Goal: Find specific page/section: Find specific page/section

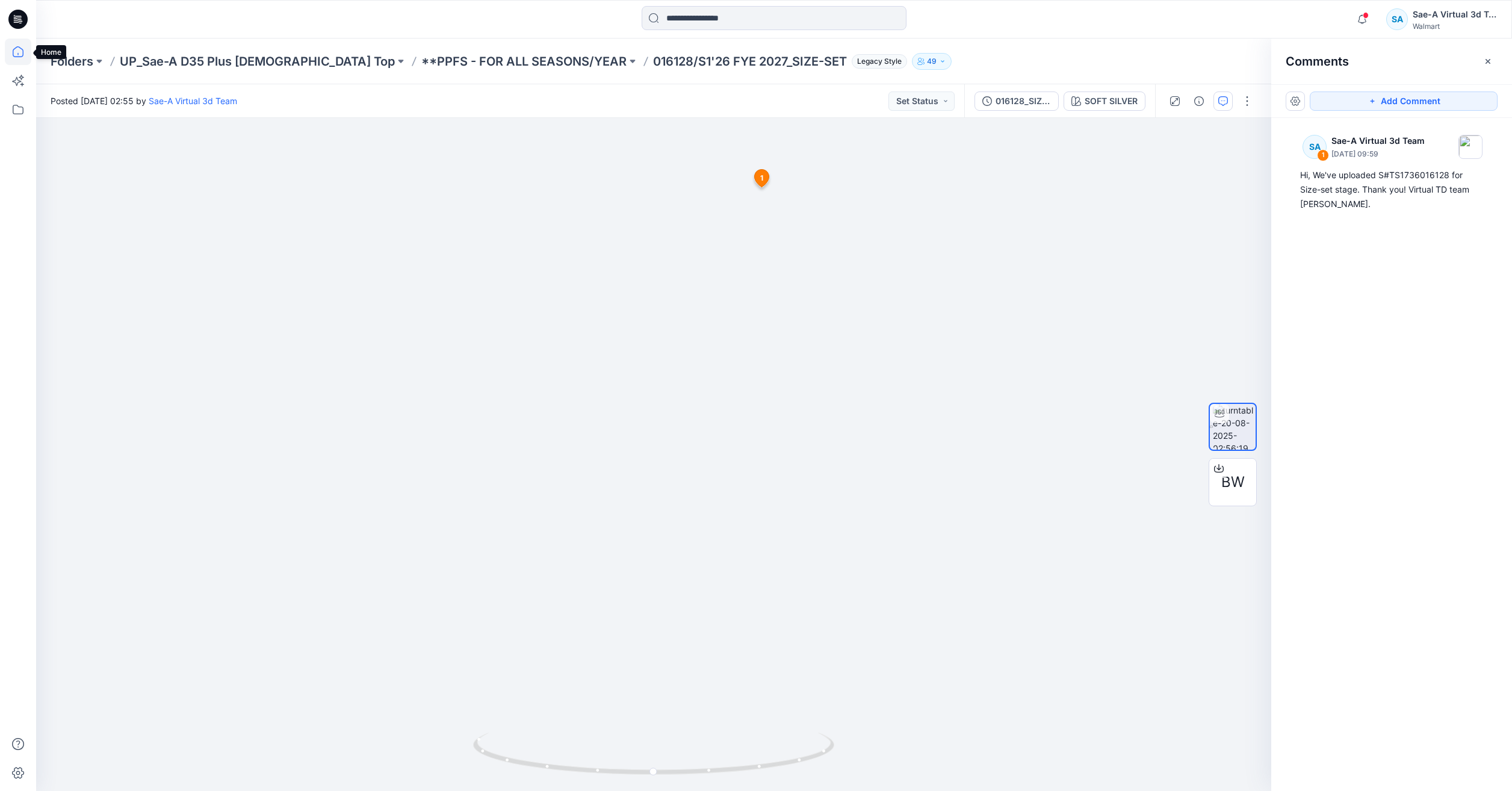
click at [22, 53] on icon at bounding box center [18, 51] width 26 height 27
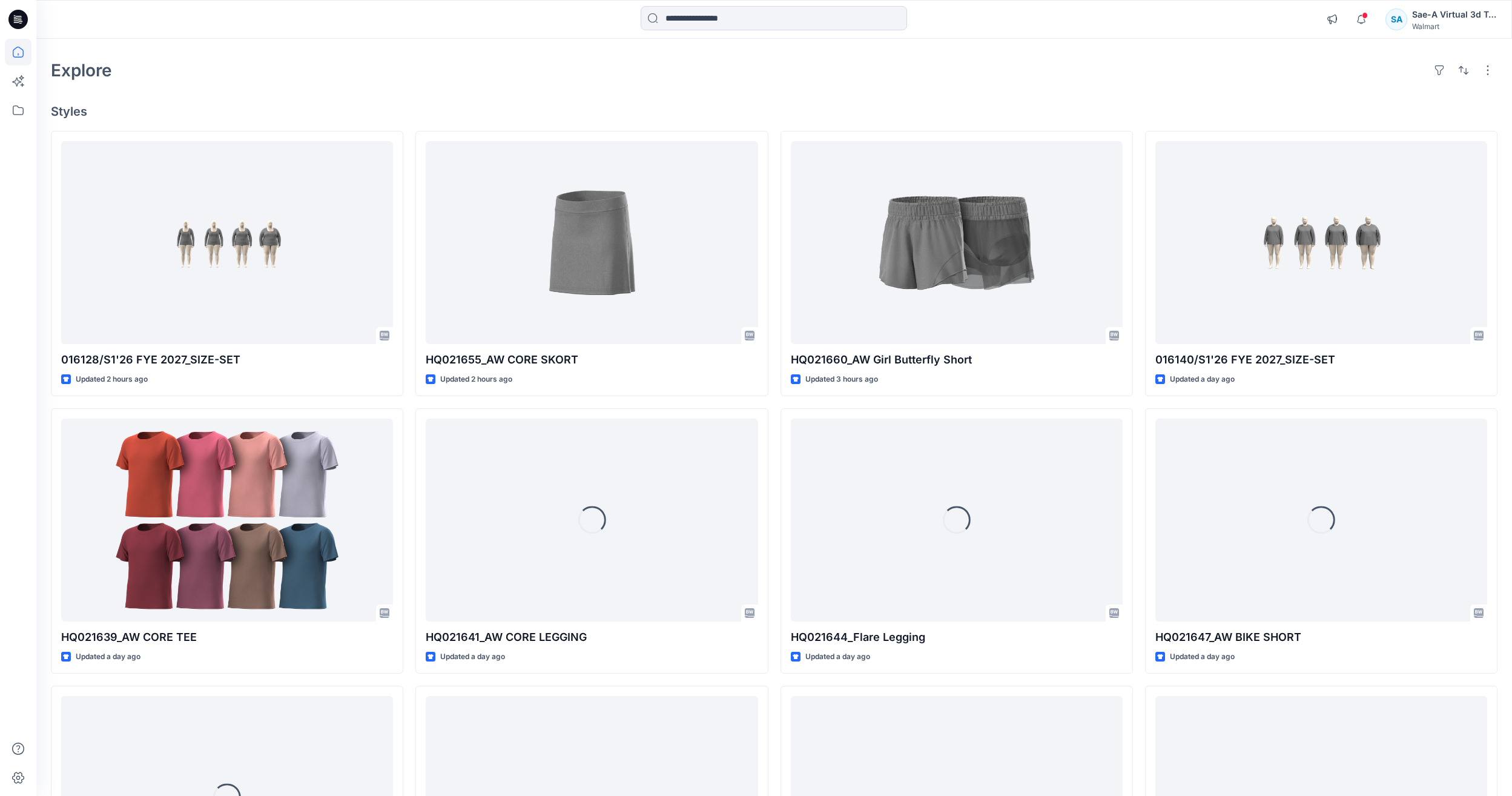
scroll to position [61, 0]
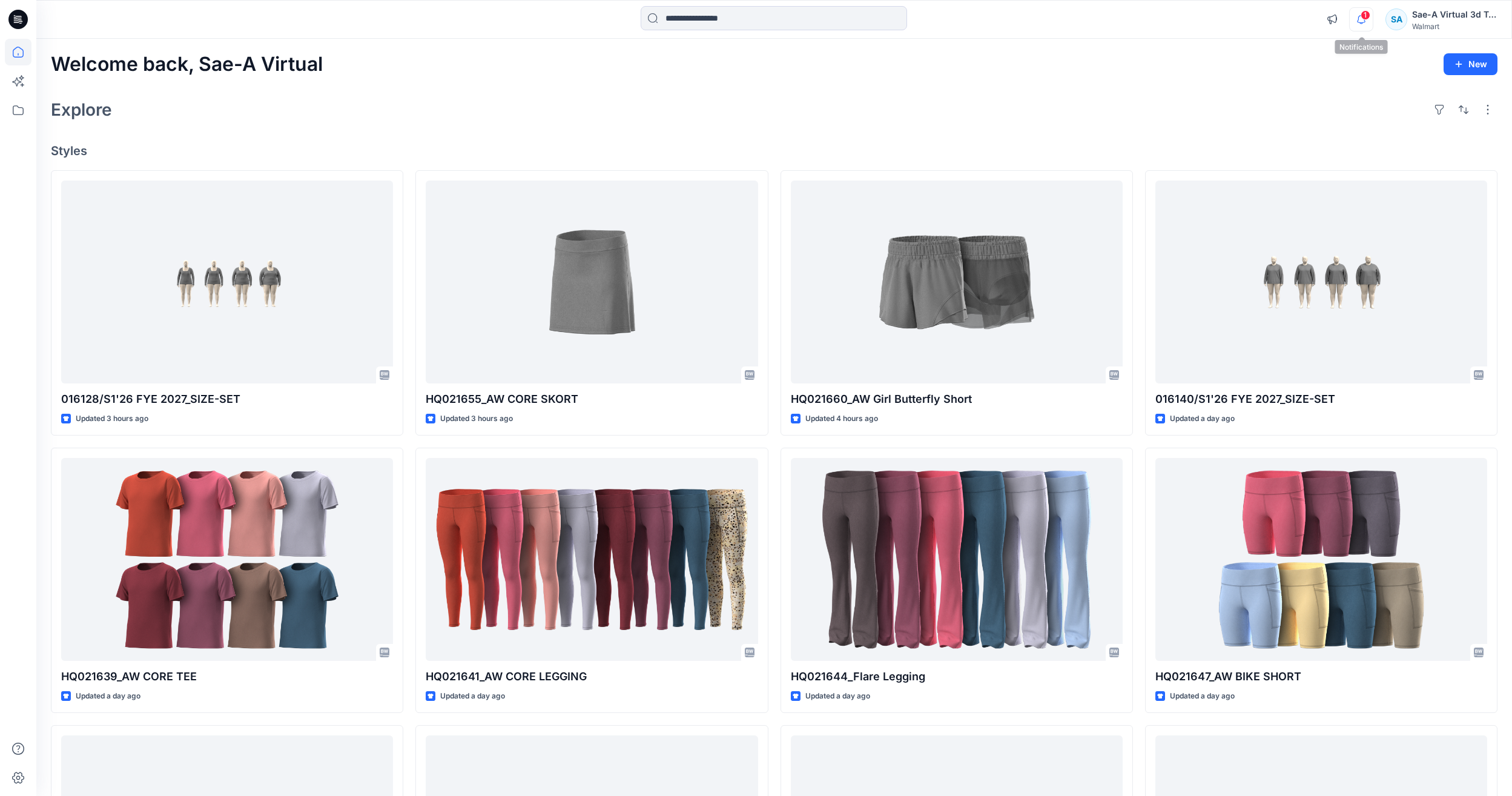
click at [1369, 9] on icon "button" at bounding box center [1361, 19] width 23 height 24
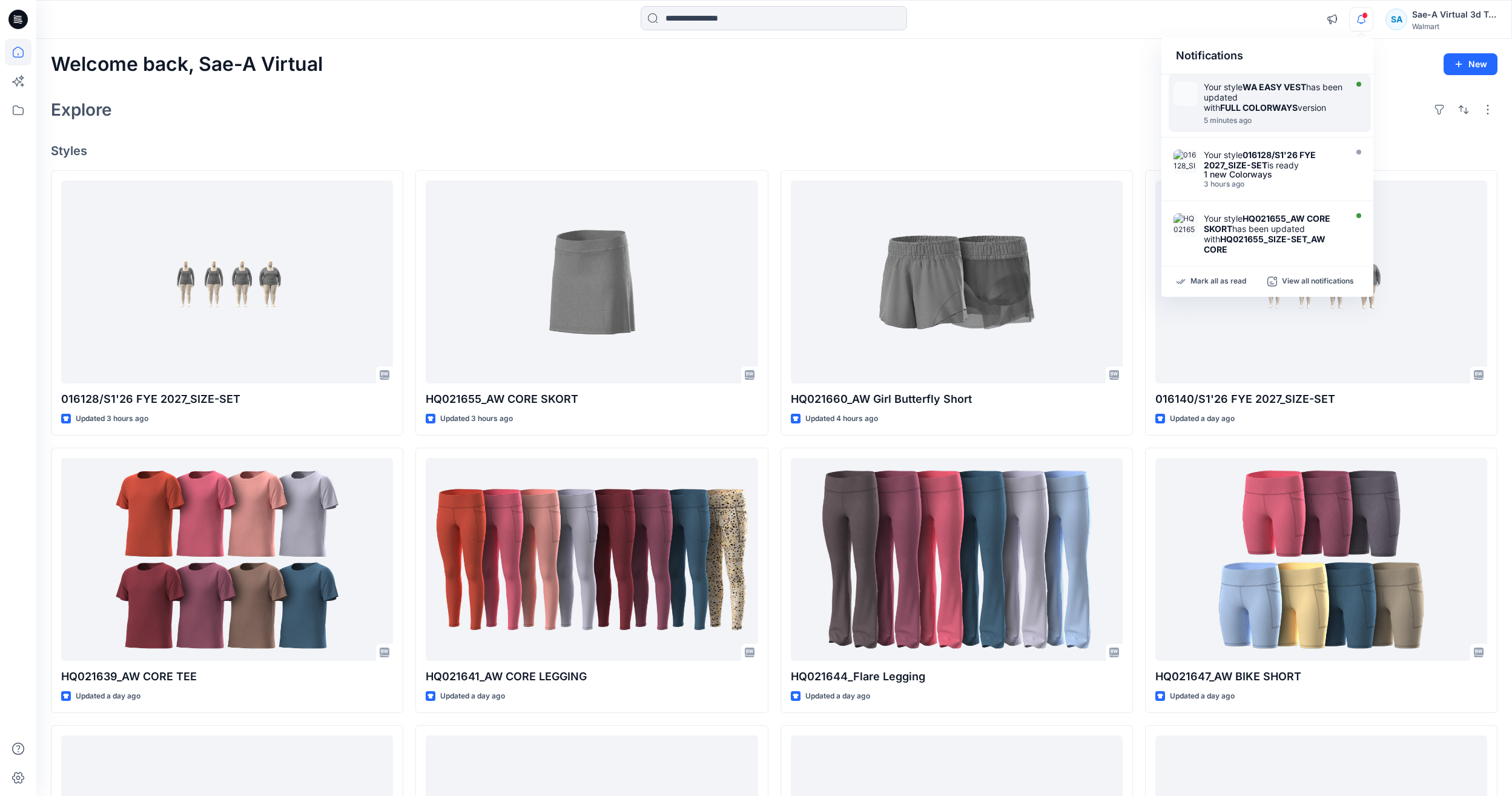
click at [1313, 88] on div "Your style WA EASY VEST has been updated with FULL COLORWAYS version" at bounding box center [1274, 97] width 139 height 31
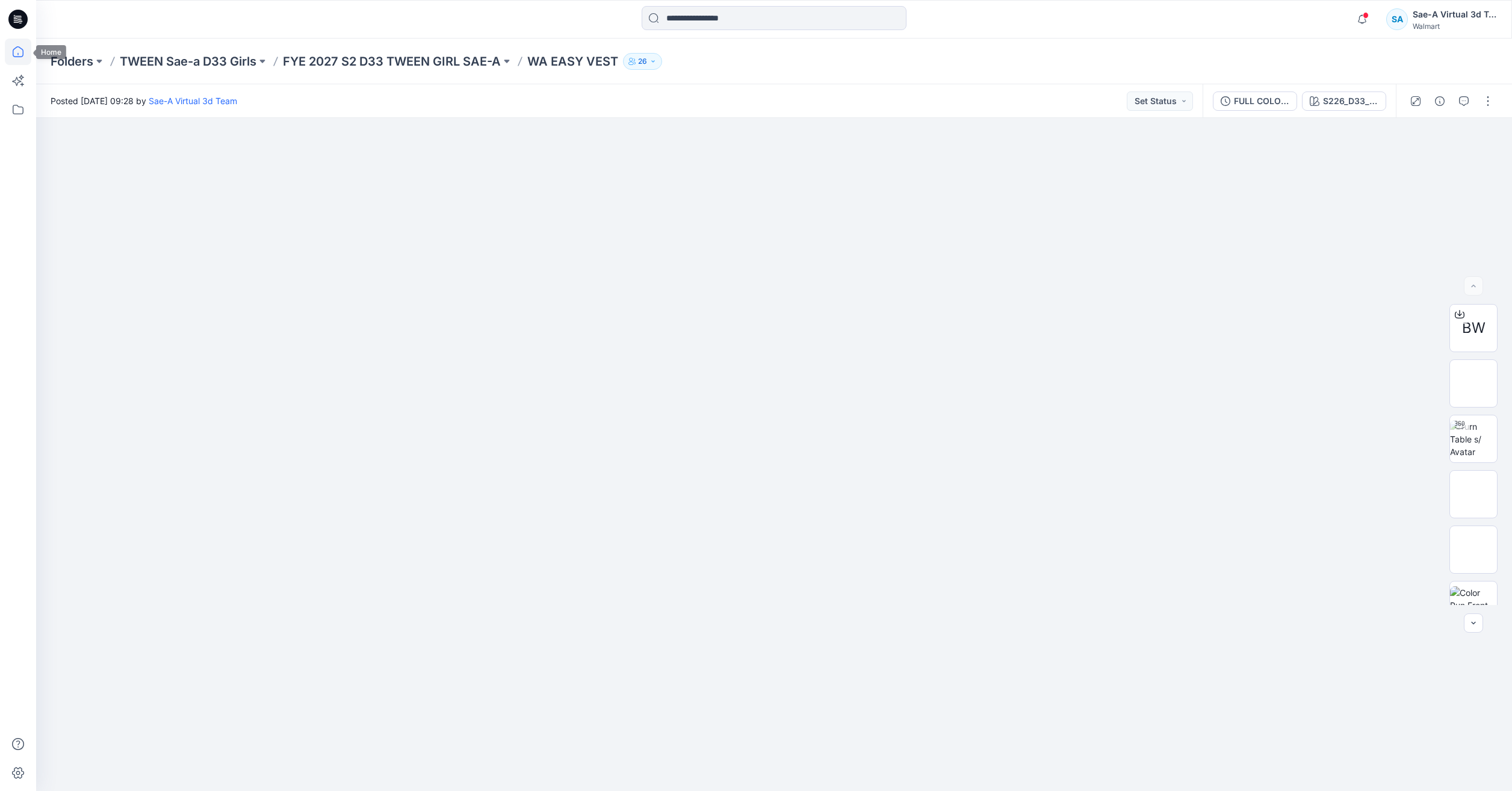
click at [13, 43] on icon at bounding box center [18, 51] width 26 height 27
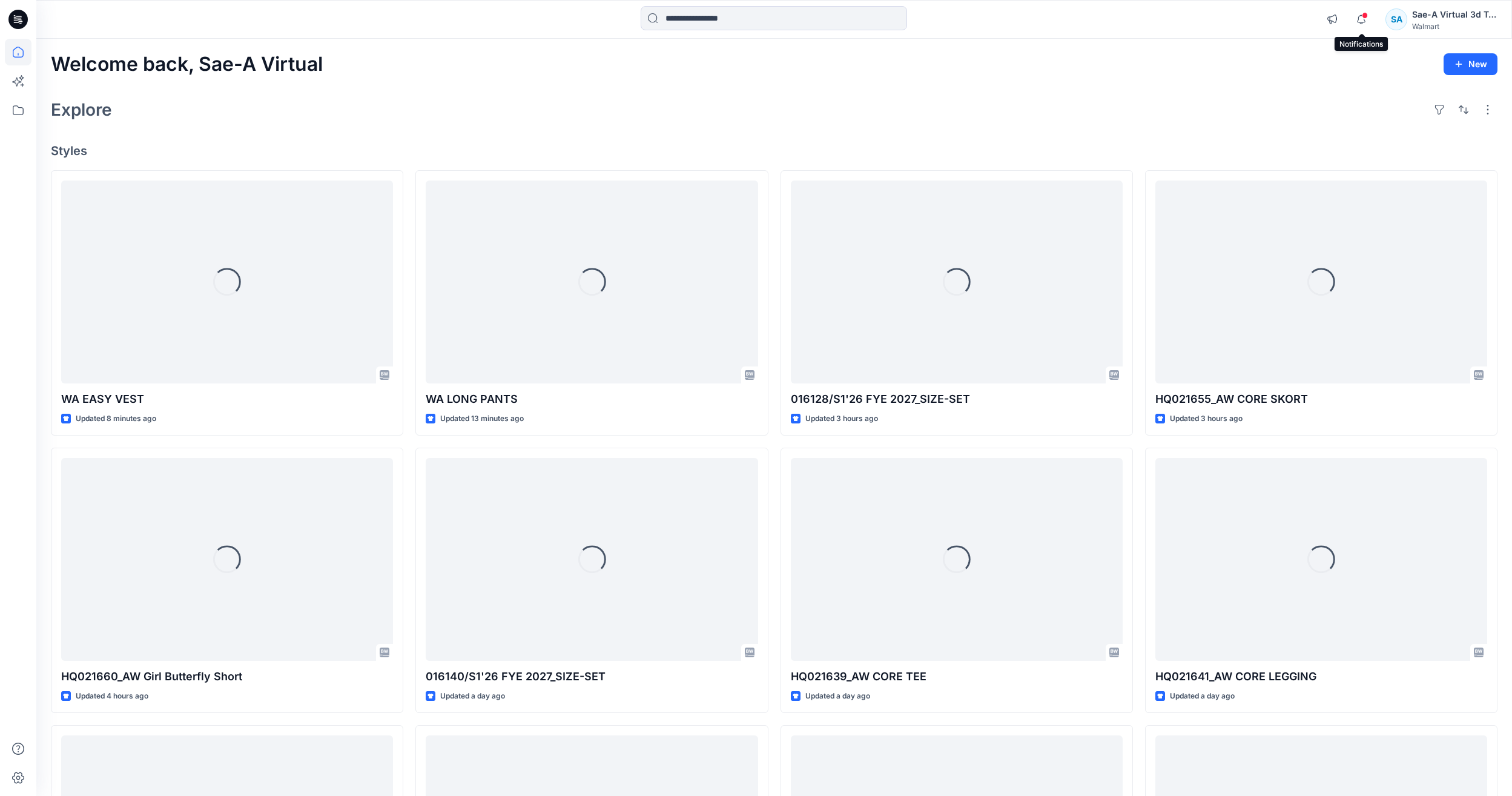
click at [1364, 14] on span at bounding box center [1364, 15] width 6 height 6
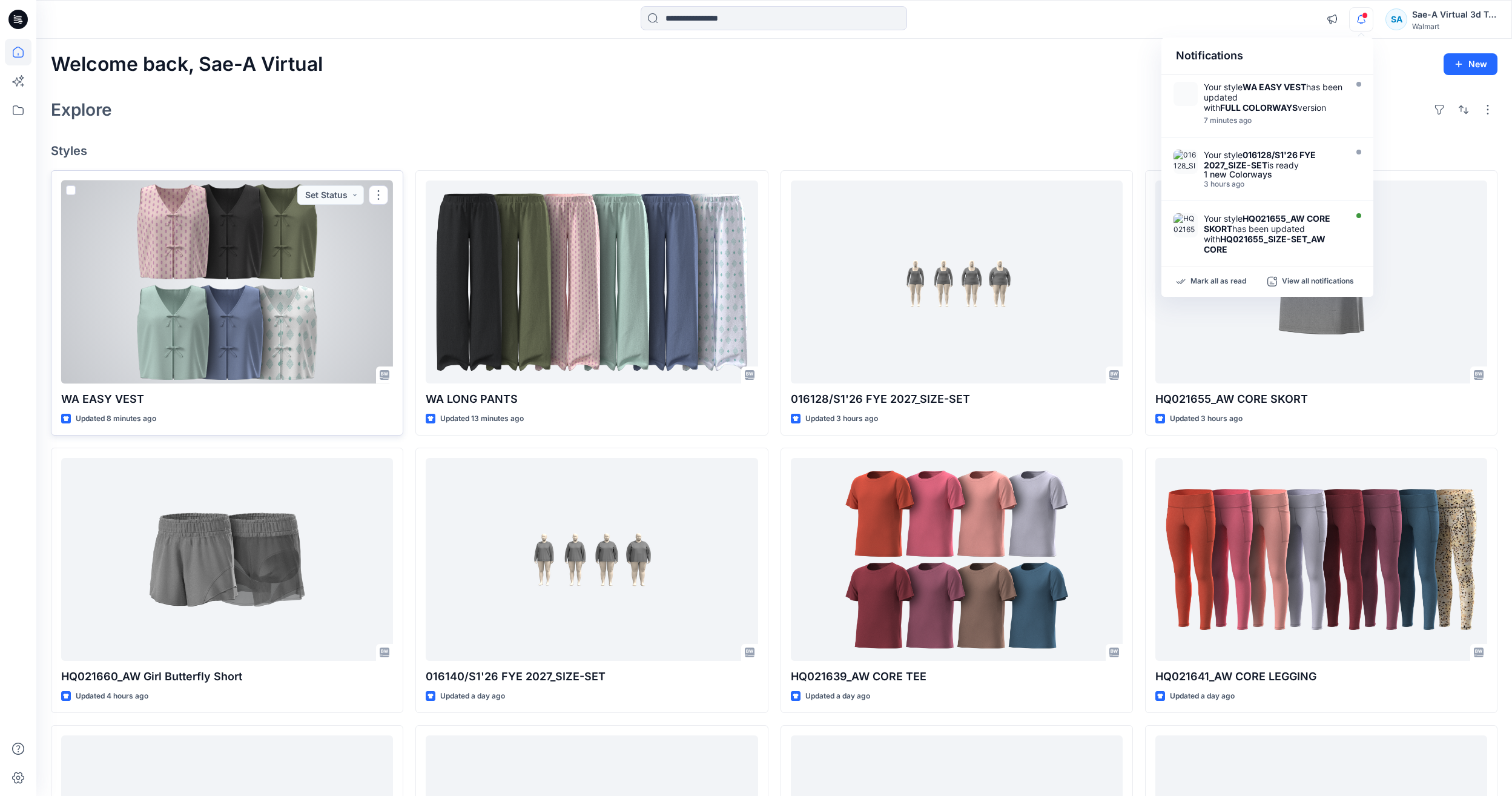
click at [270, 337] on div at bounding box center [227, 281] width 332 height 203
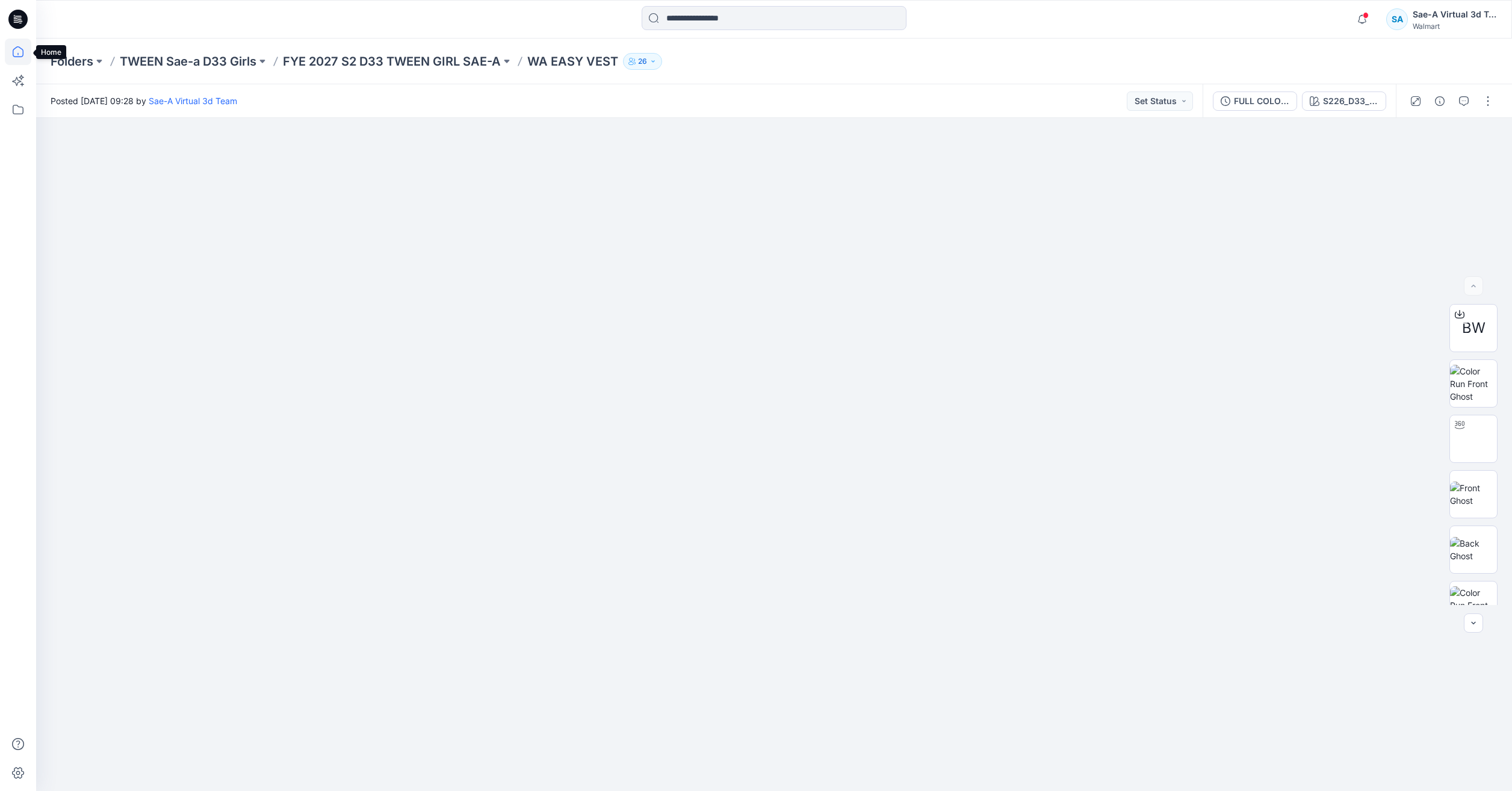
click at [25, 47] on icon at bounding box center [18, 51] width 26 height 27
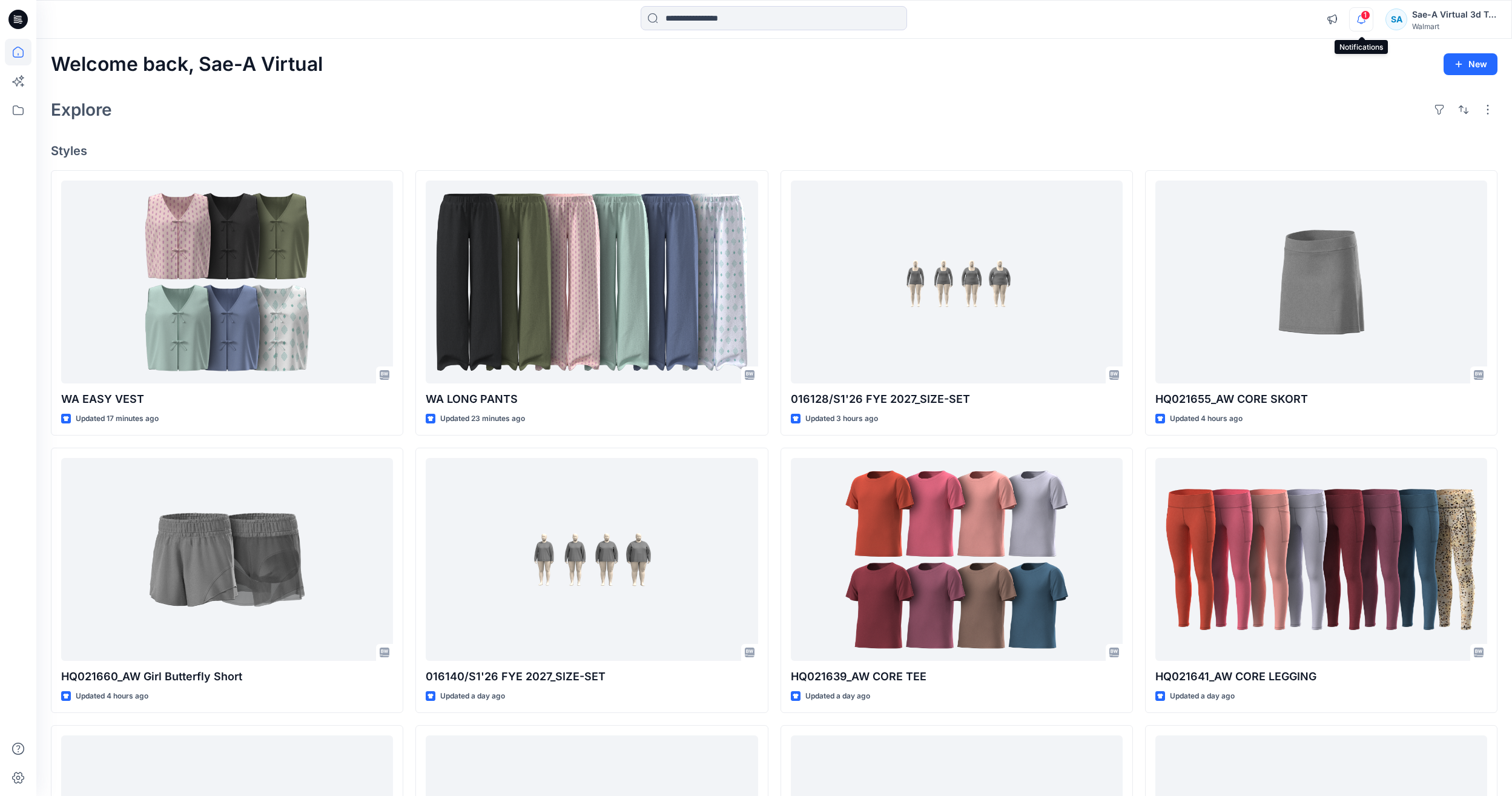
click at [1364, 27] on icon "button" at bounding box center [1361, 19] width 23 height 24
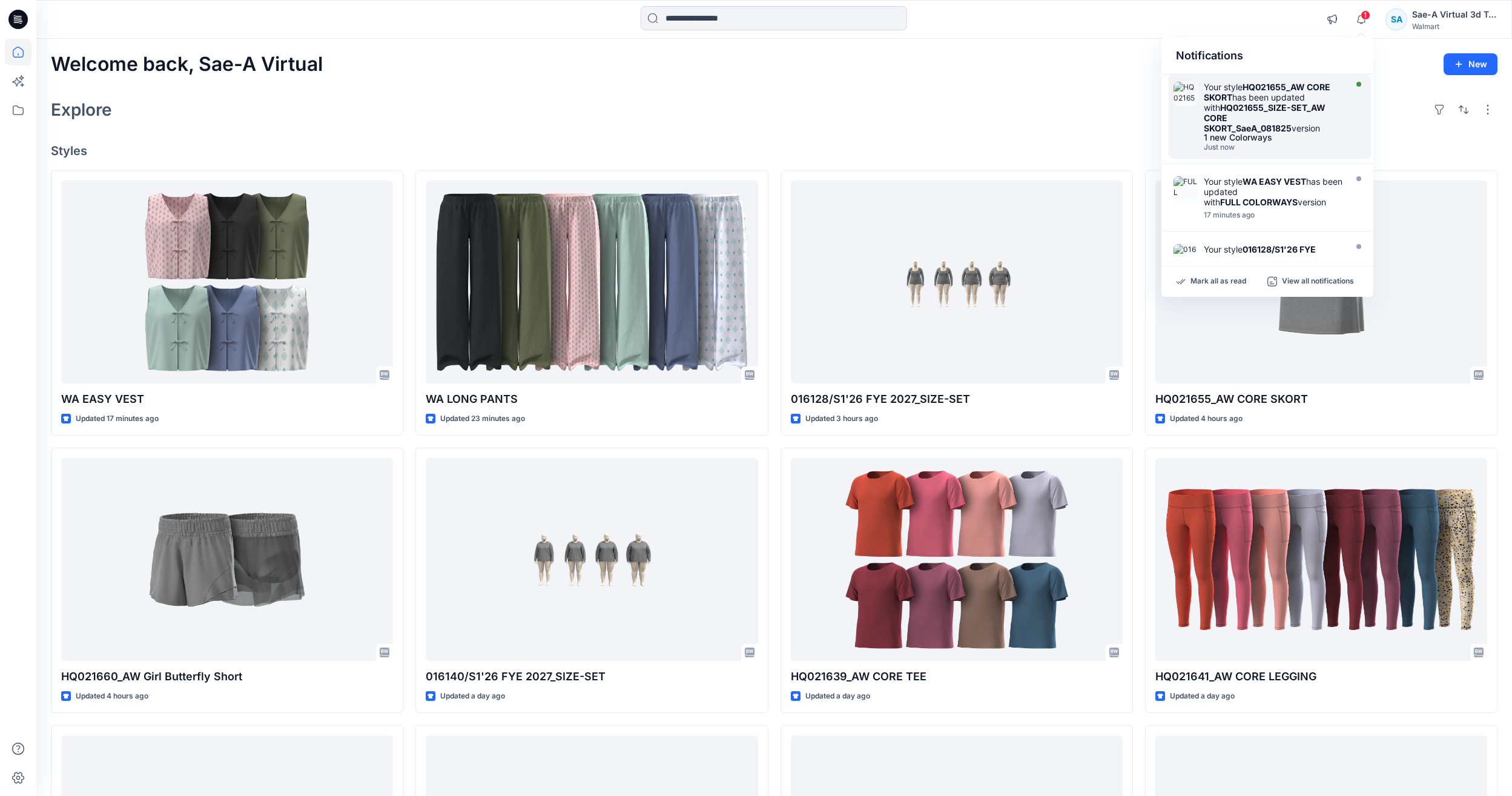
click at [1308, 117] on strong "HQ021655_SIZE-SET_AW CORE SKORT_SaeA_081825" at bounding box center [1265, 118] width 122 height 31
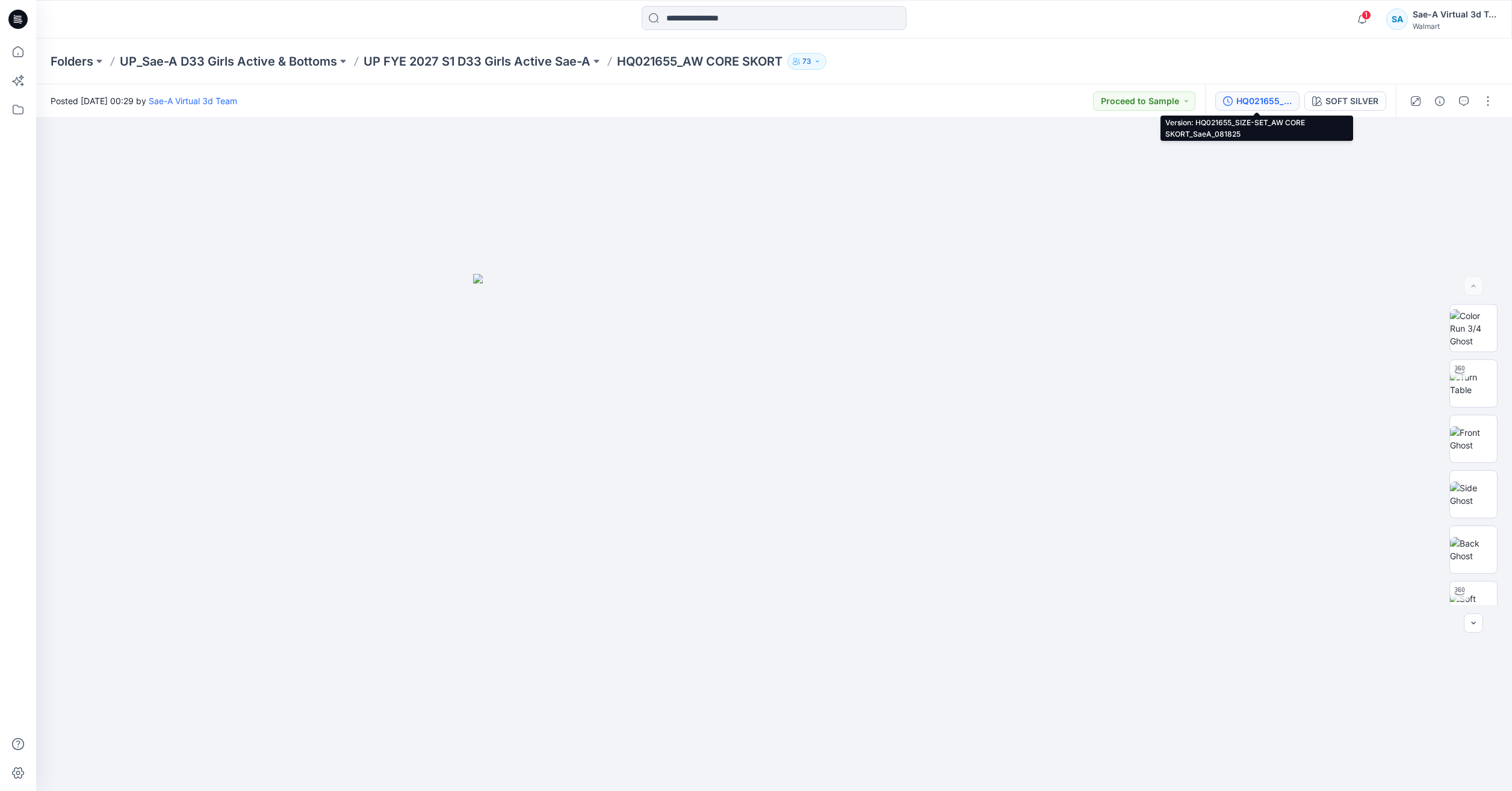
click at [1259, 97] on div "HQ021655_SIZE-SET_AW CORE SKORT_SaeA_081825" at bounding box center [1263, 101] width 55 height 13
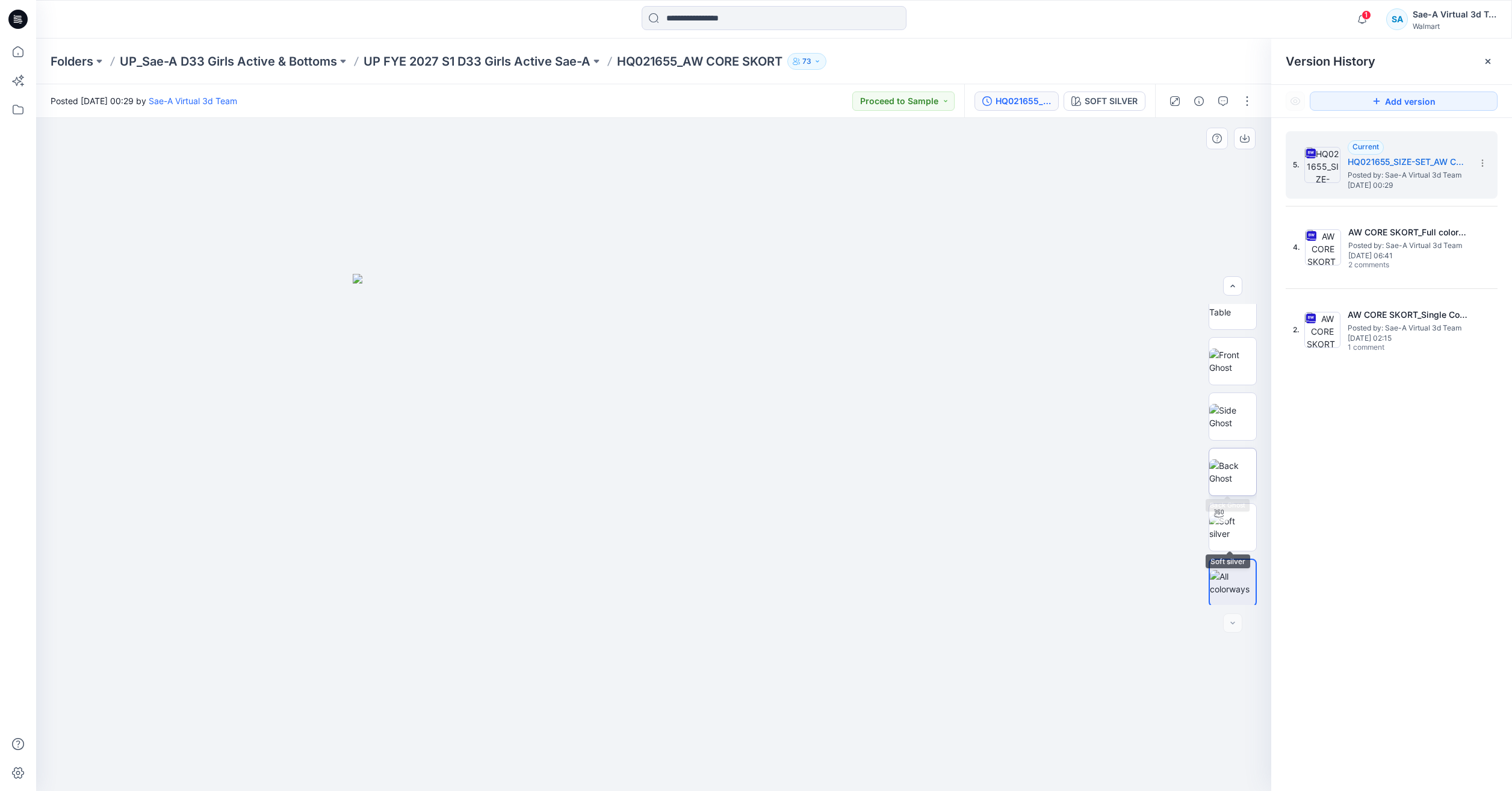
scroll to position [80, 0]
click at [1228, 538] on img at bounding box center [1232, 525] width 47 height 25
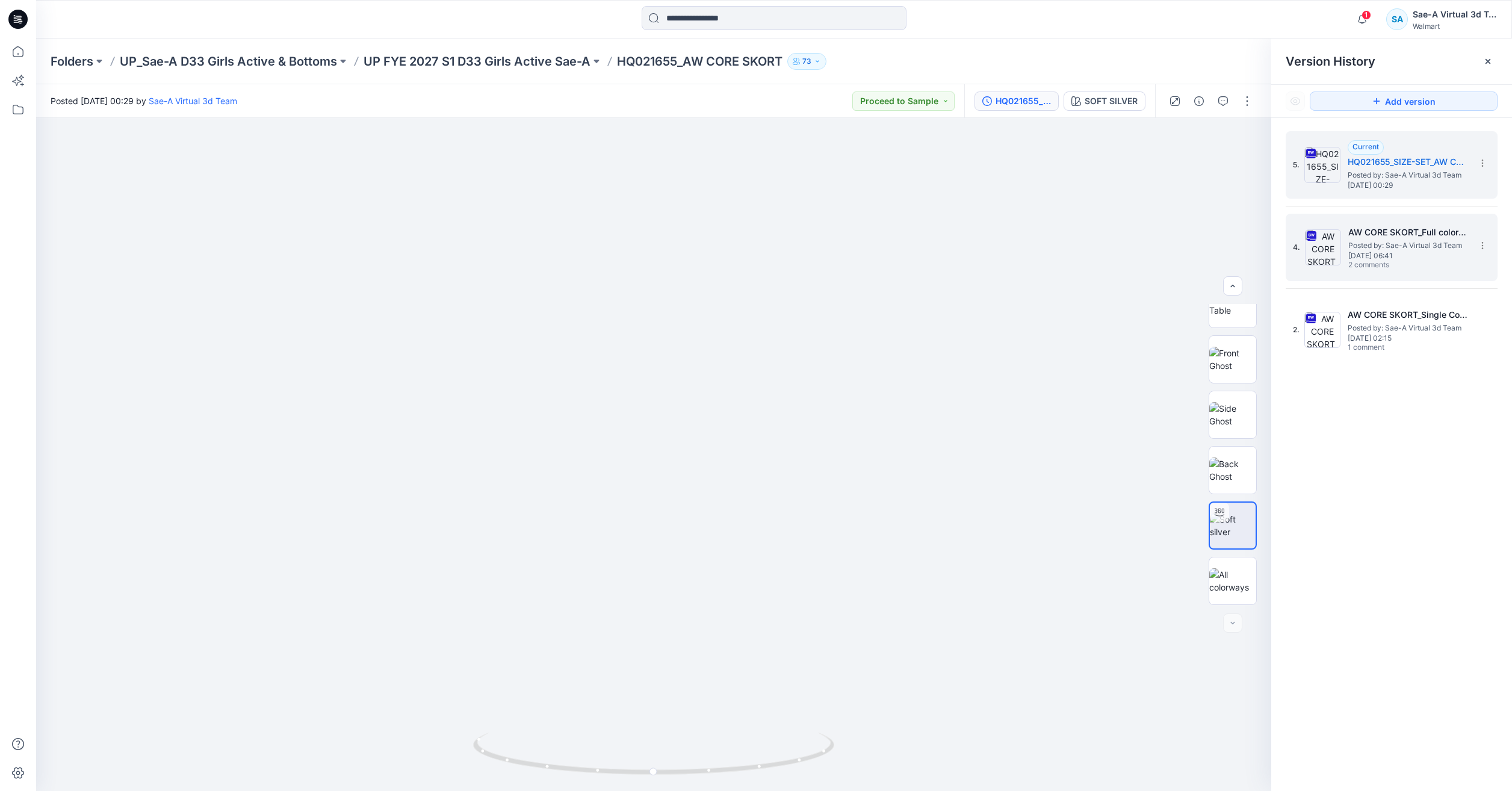
click at [1408, 261] on span "2 comments" at bounding box center [1390, 266] width 84 height 10
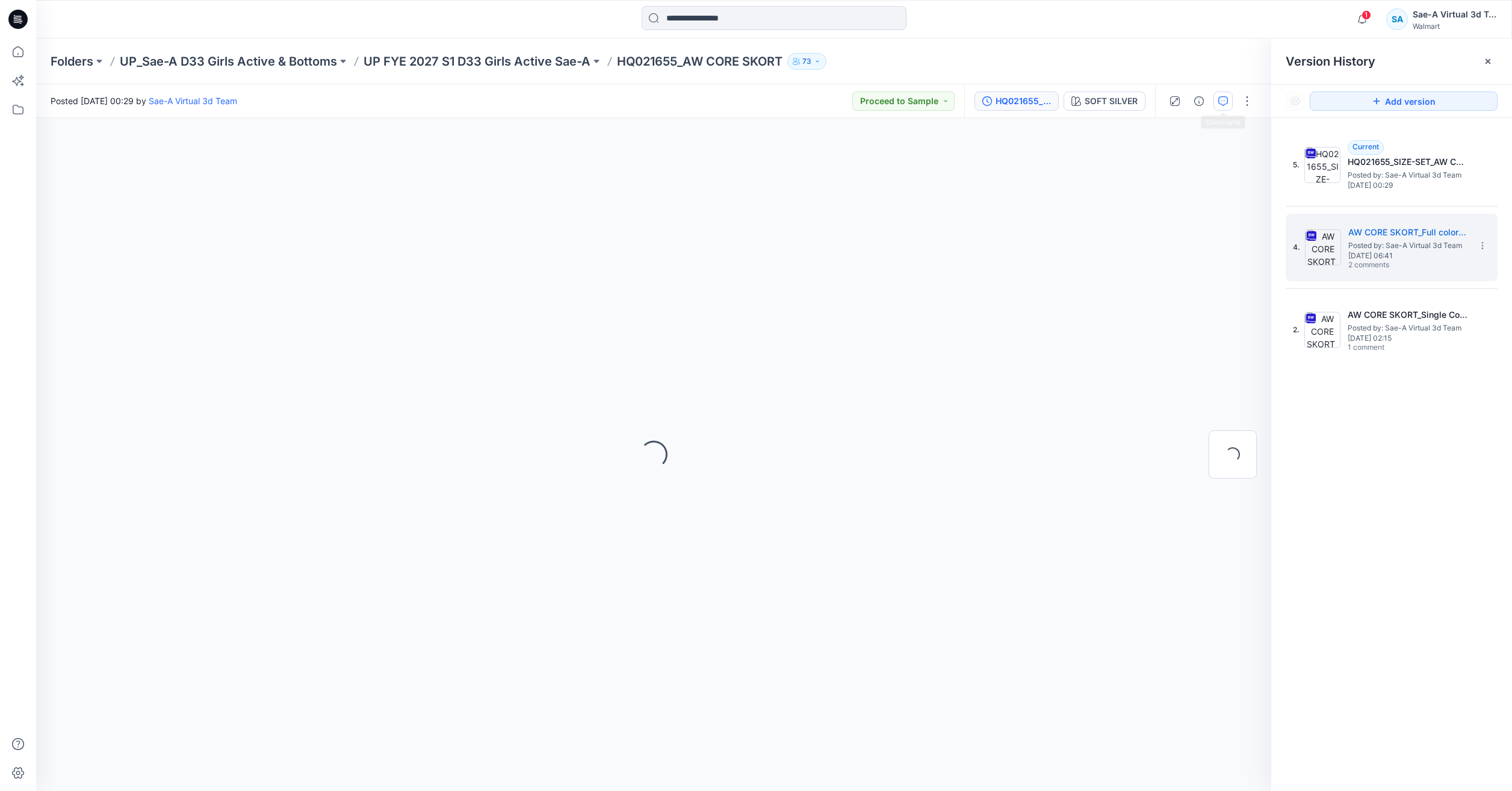
click at [1216, 105] on button "button" at bounding box center [1223, 101] width 19 height 19
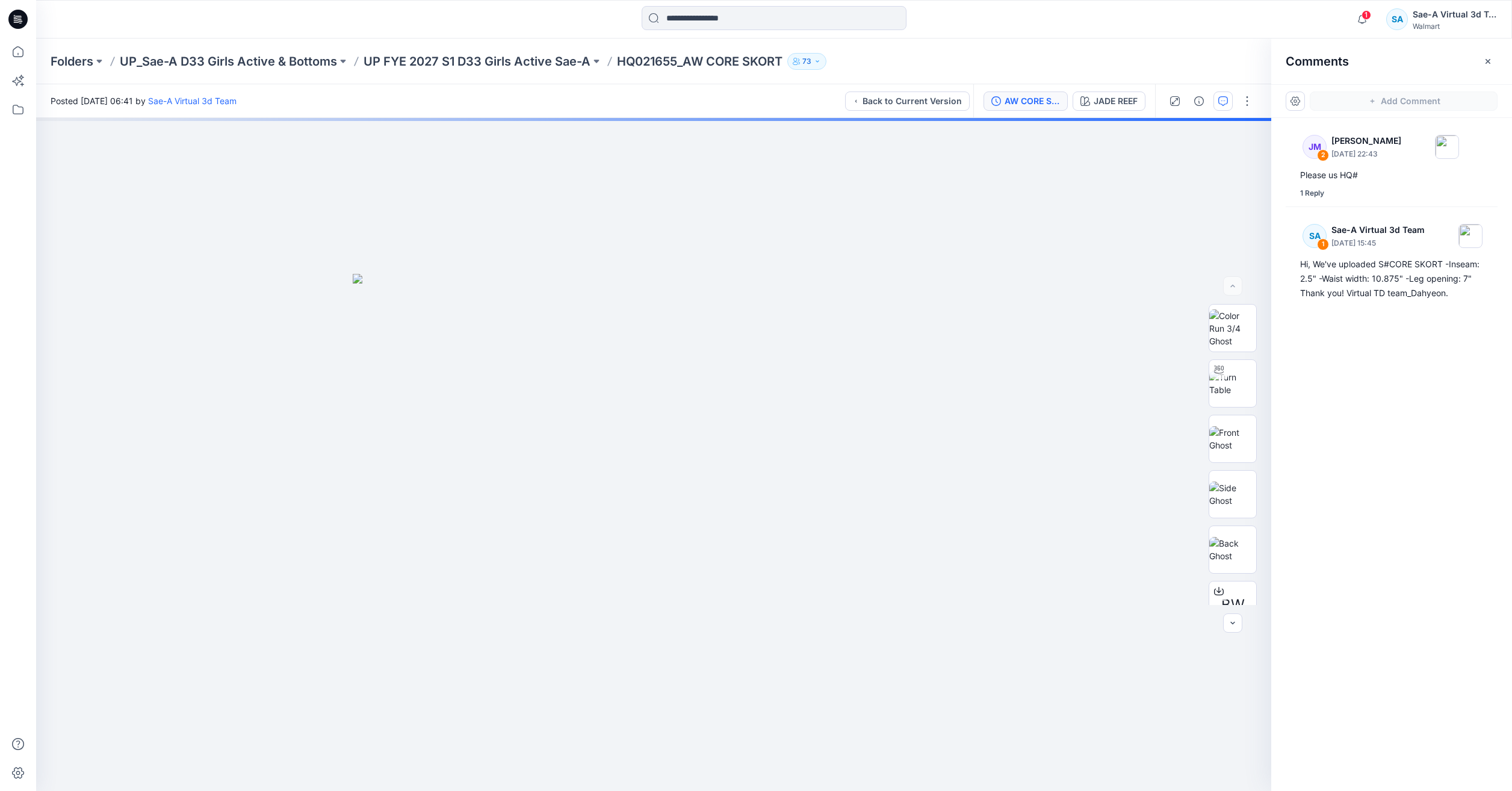
click at [1048, 106] on div "AW CORE SKORT_Full colorways" at bounding box center [1031, 101] width 55 height 13
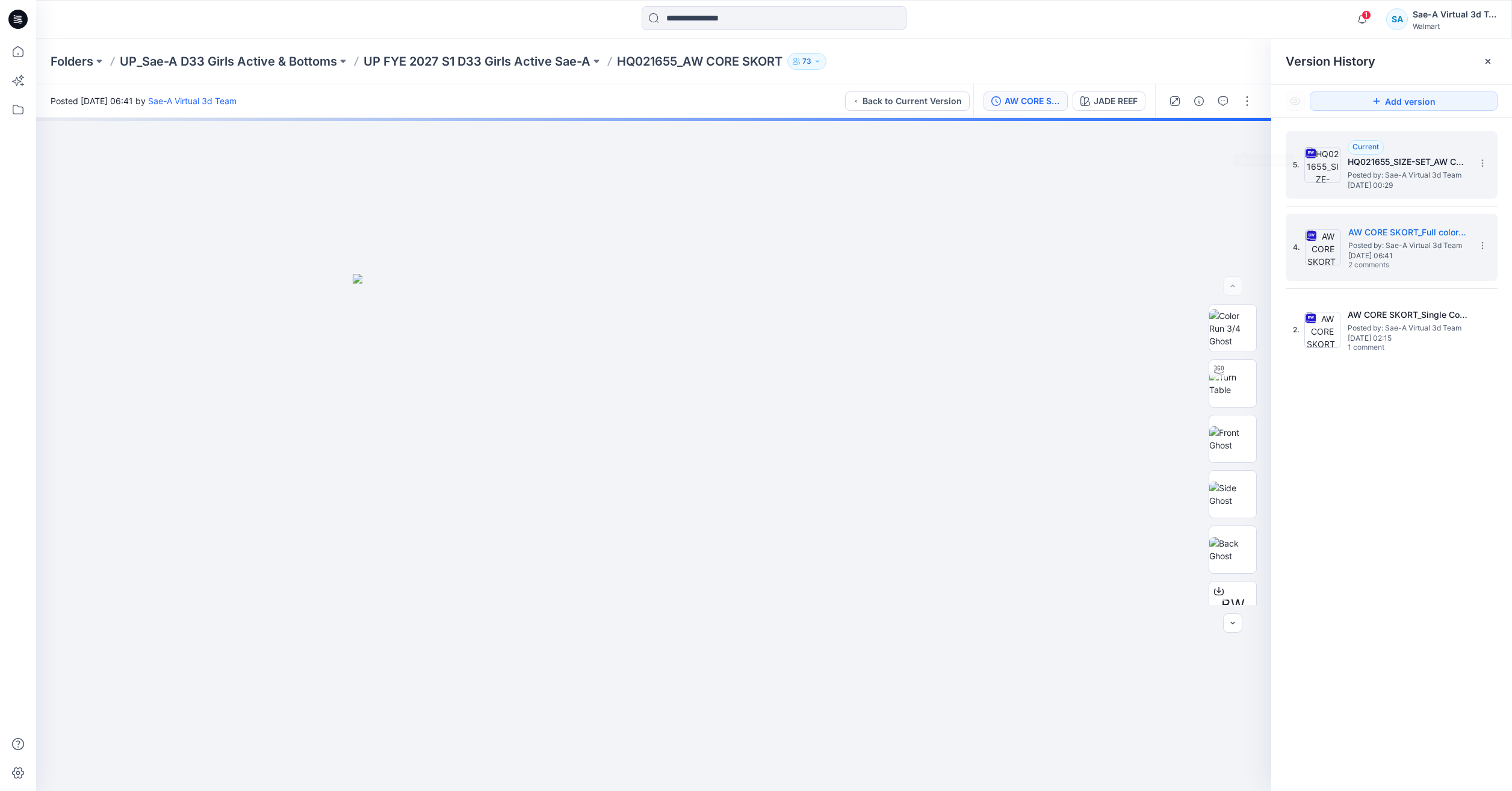
click at [1370, 157] on h5 "HQ021655_SIZE-SET_AW CORE SKORT_SaeA_081825" at bounding box center [1408, 162] width 120 height 14
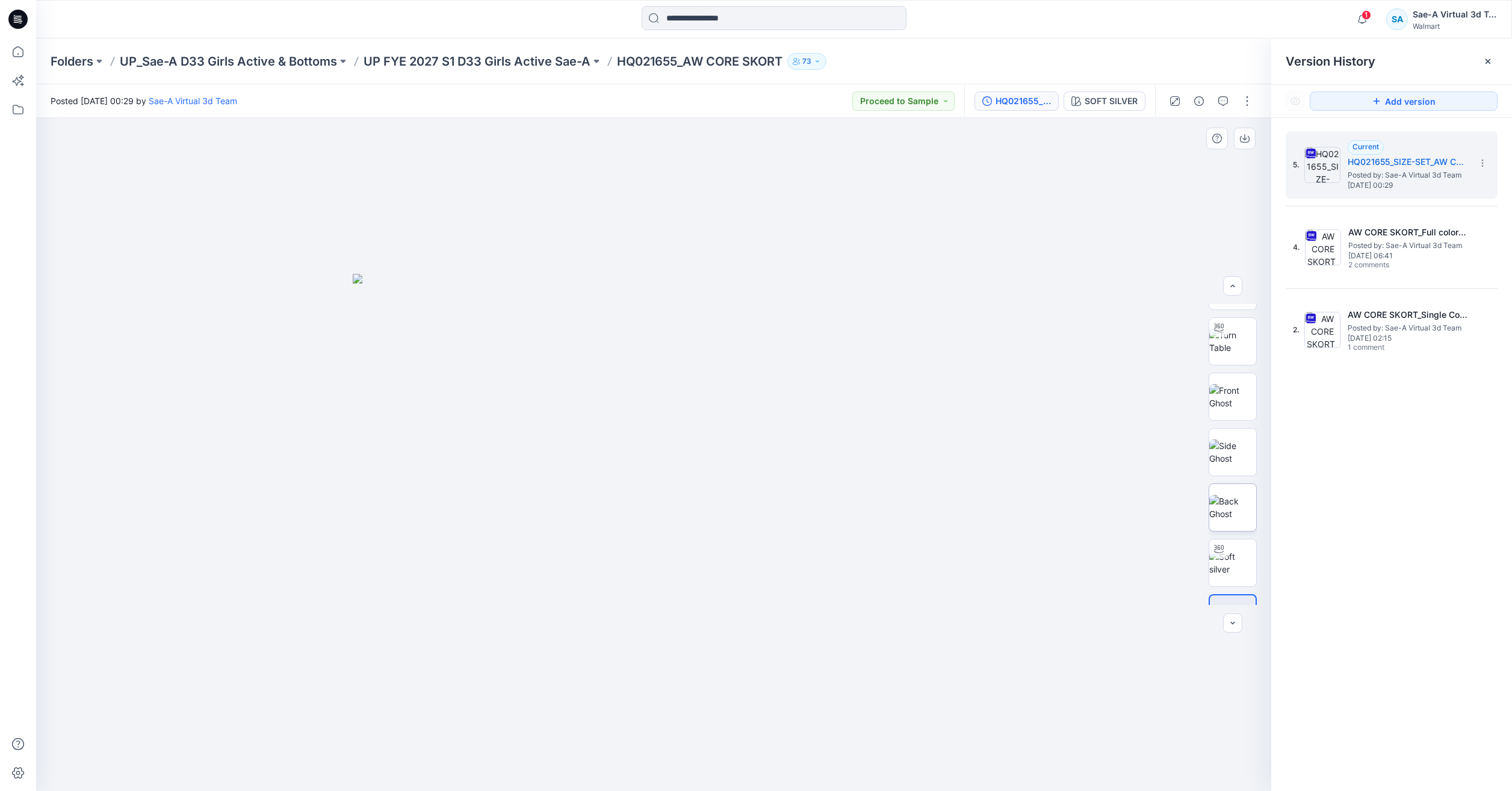
scroll to position [80, 0]
click at [1222, 525] on img at bounding box center [1232, 525] width 47 height 25
drag, startPoint x: 818, startPoint y: 763, endPoint x: 509, endPoint y: 709, distance: 313.7
click at [509, 709] on div at bounding box center [653, 455] width 1235 height 673
click at [33, 57] on div at bounding box center [18, 395] width 36 height 791
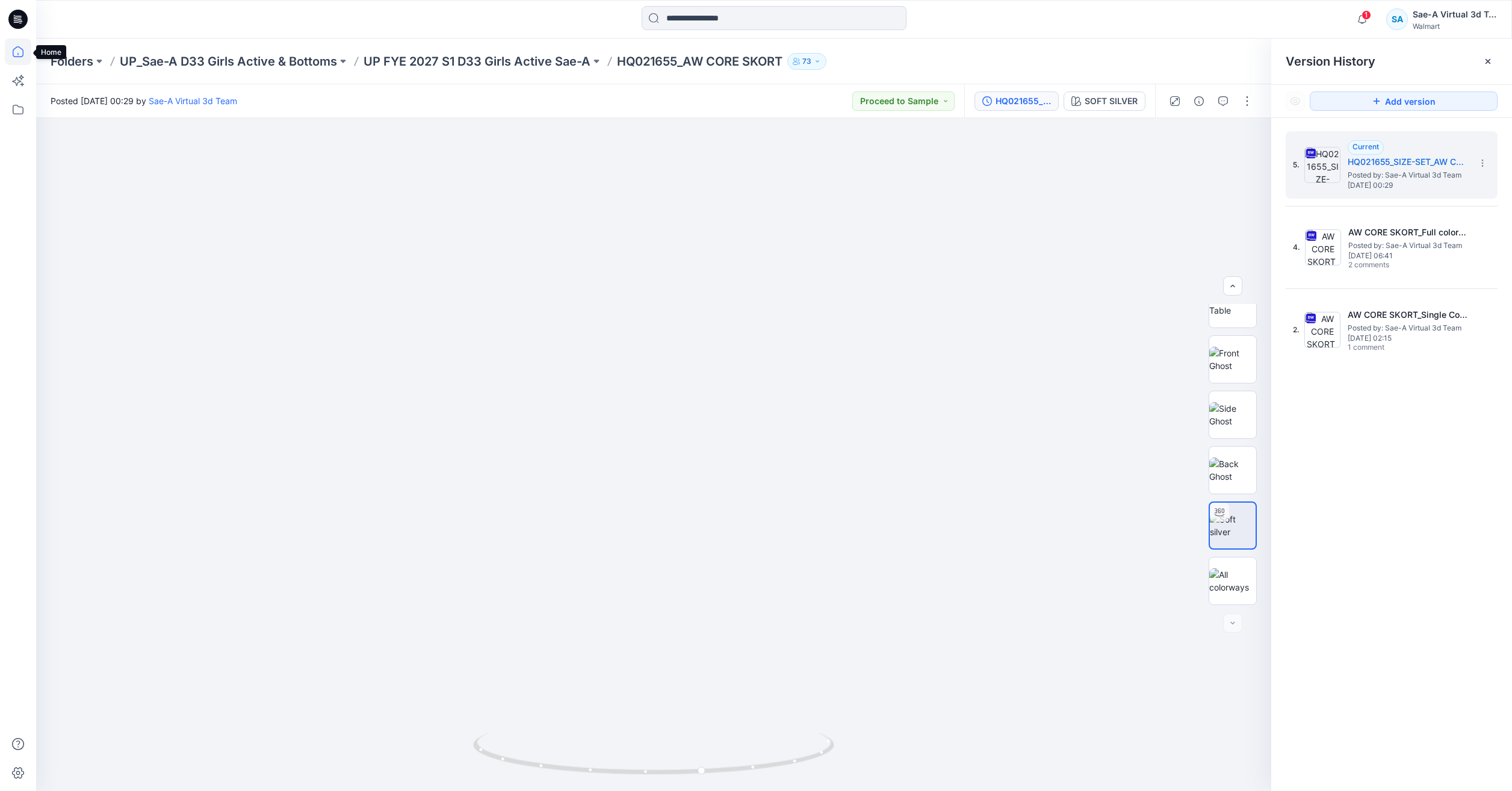
click at [24, 55] on icon at bounding box center [18, 51] width 26 height 27
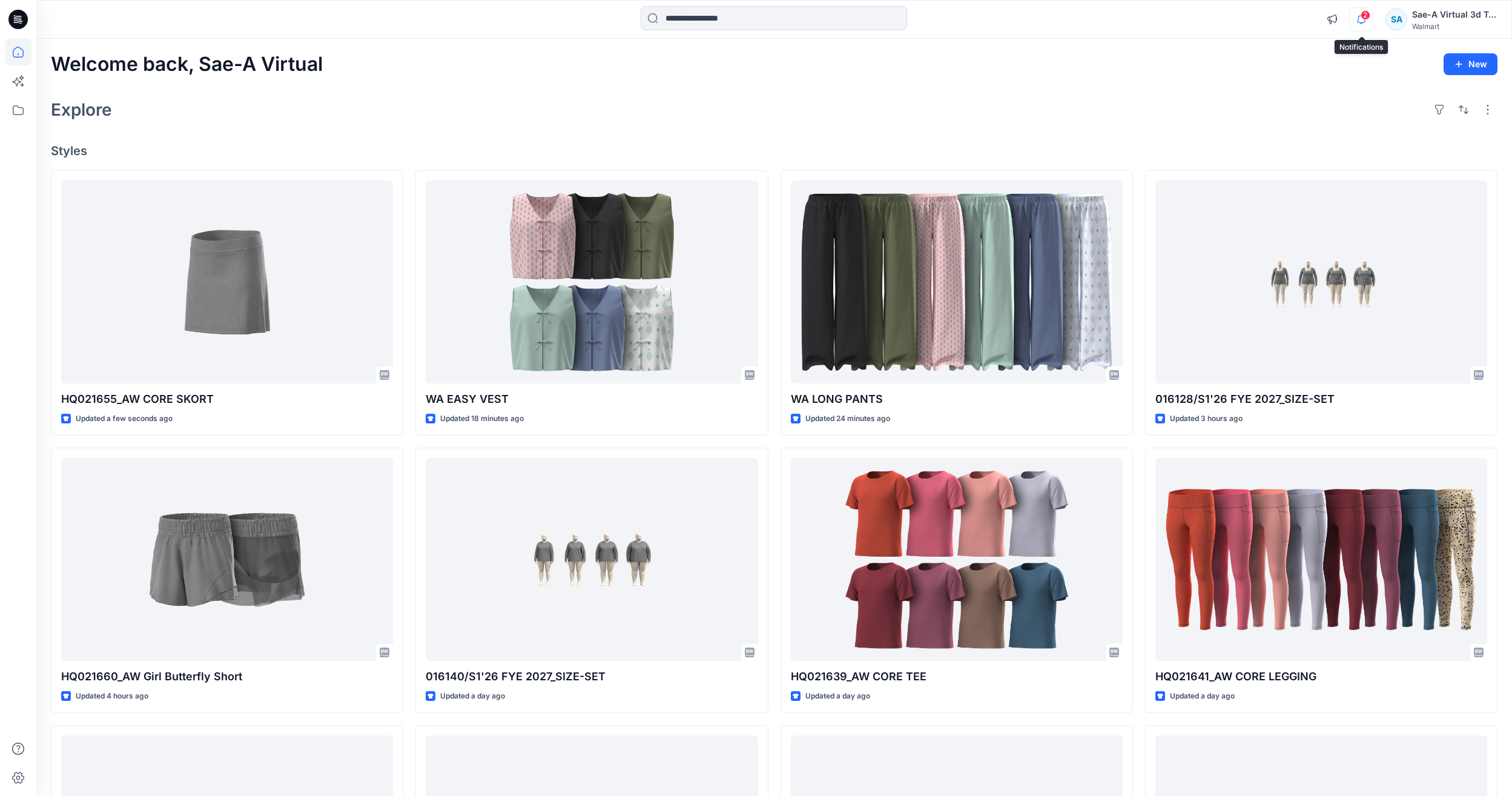
click at [1367, 25] on icon "button" at bounding box center [1361, 19] width 23 height 24
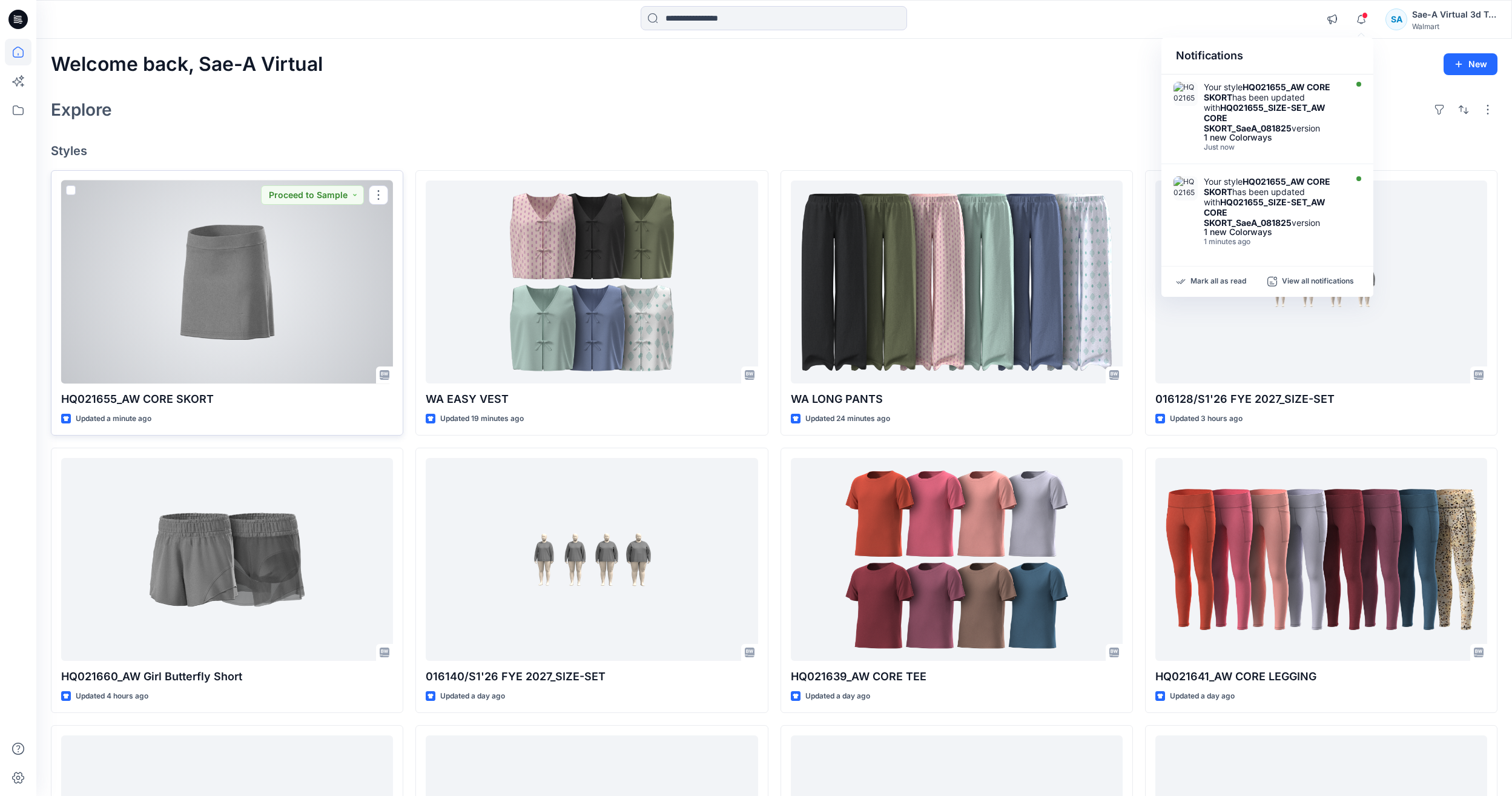
click at [143, 310] on div at bounding box center [227, 281] width 332 height 203
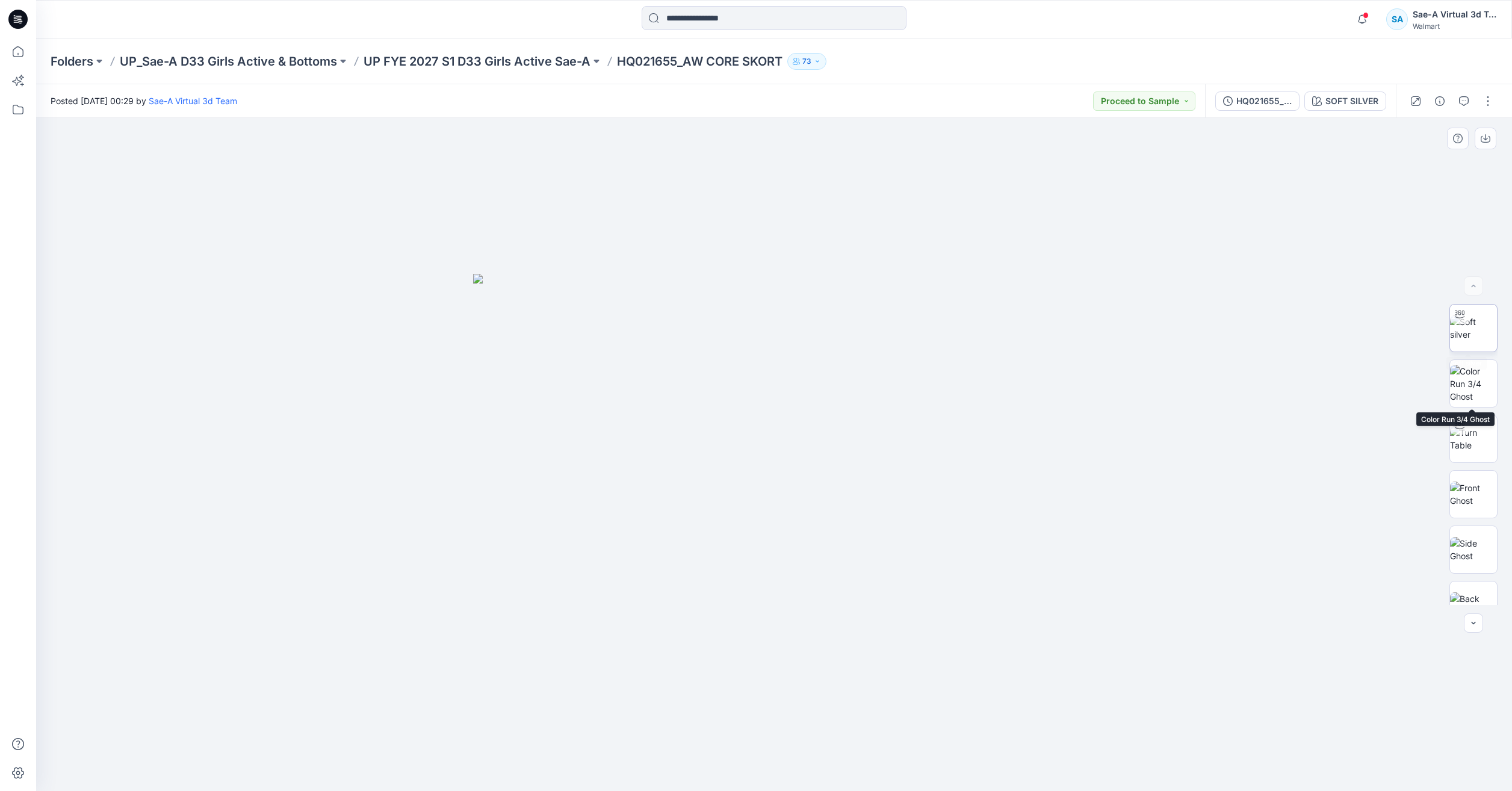
click at [1474, 336] on img at bounding box center [1473, 328] width 47 height 25
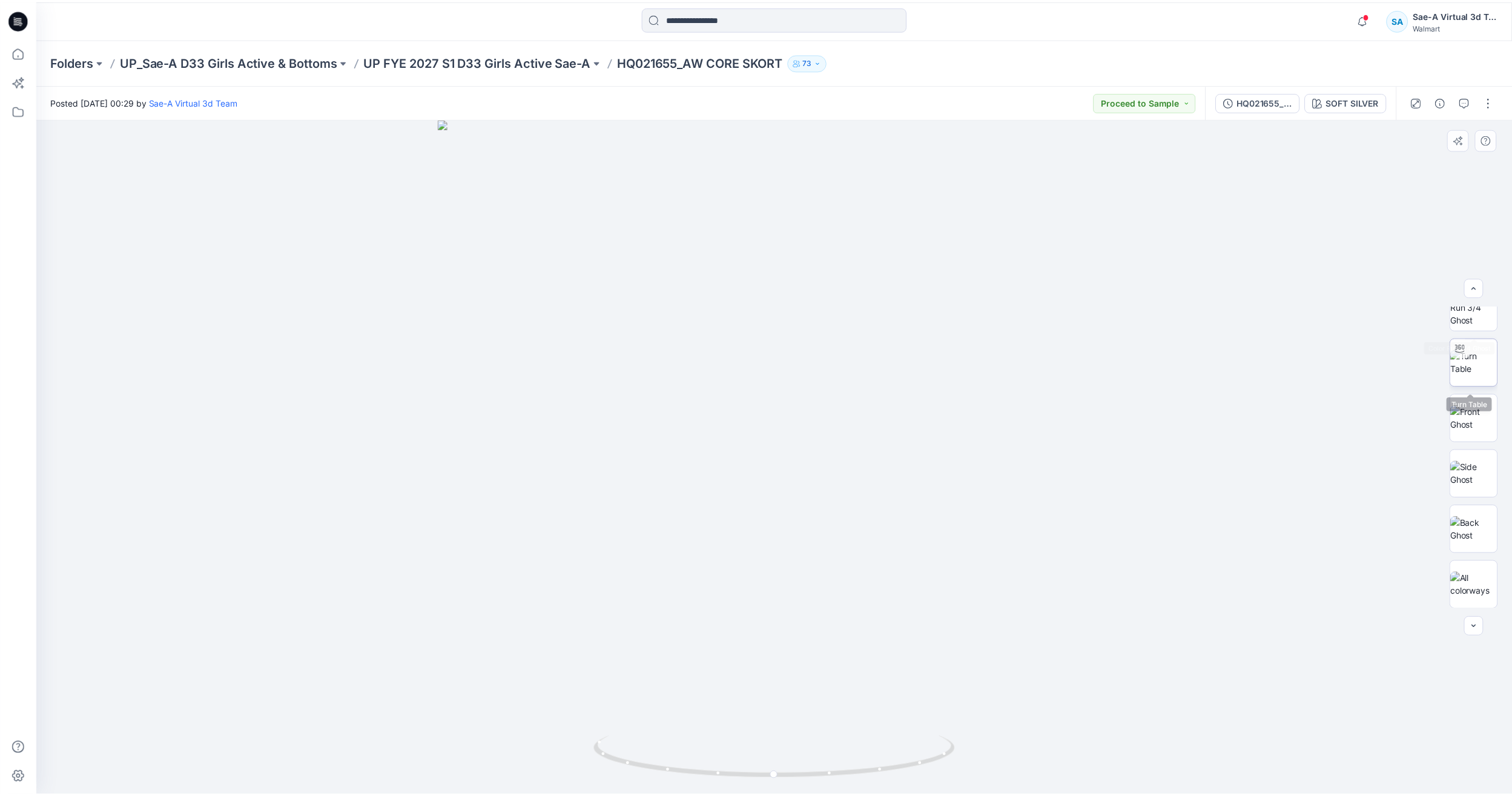
scroll to position [80, 0]
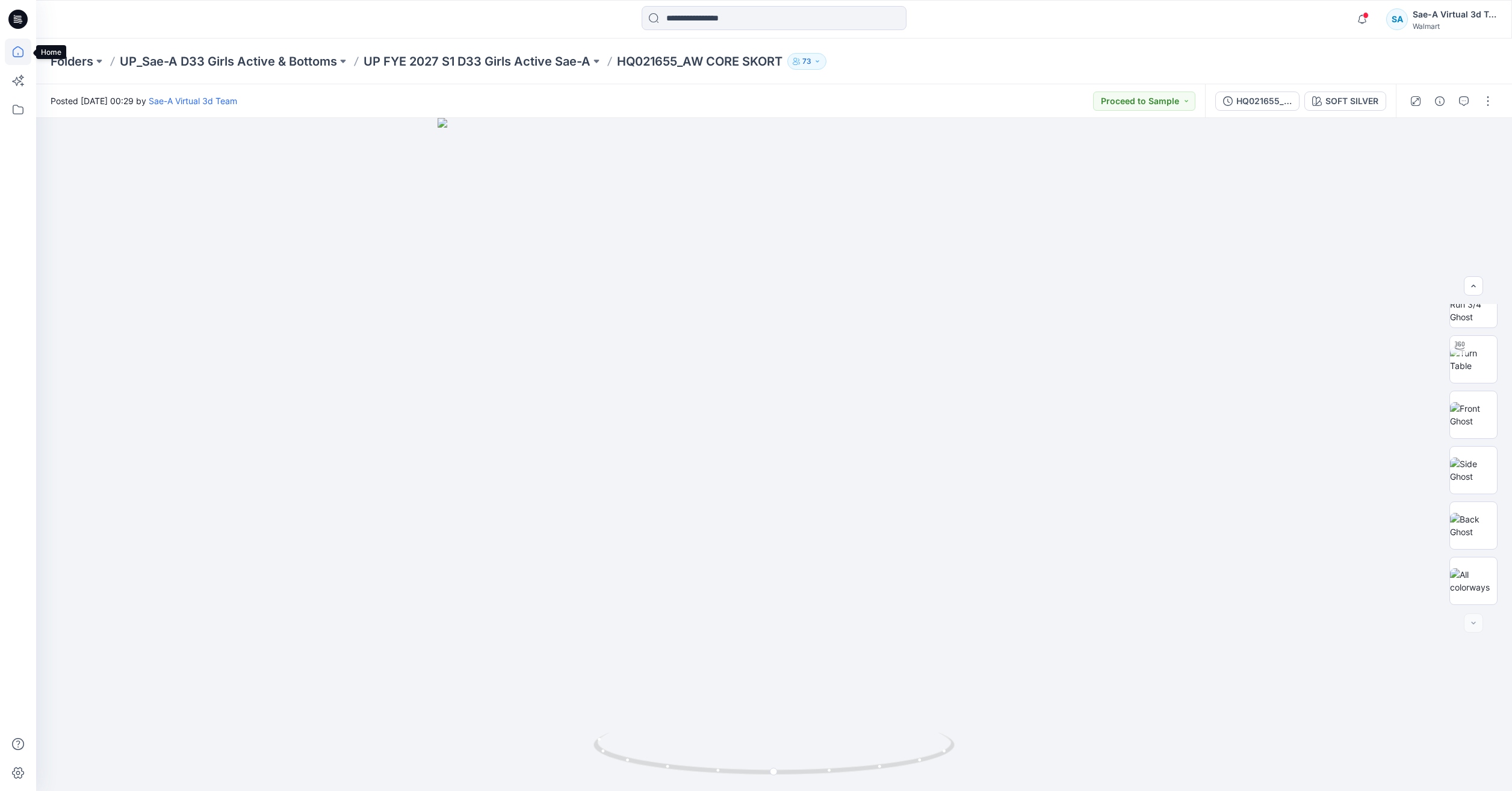
click at [15, 51] on icon at bounding box center [18, 51] width 26 height 27
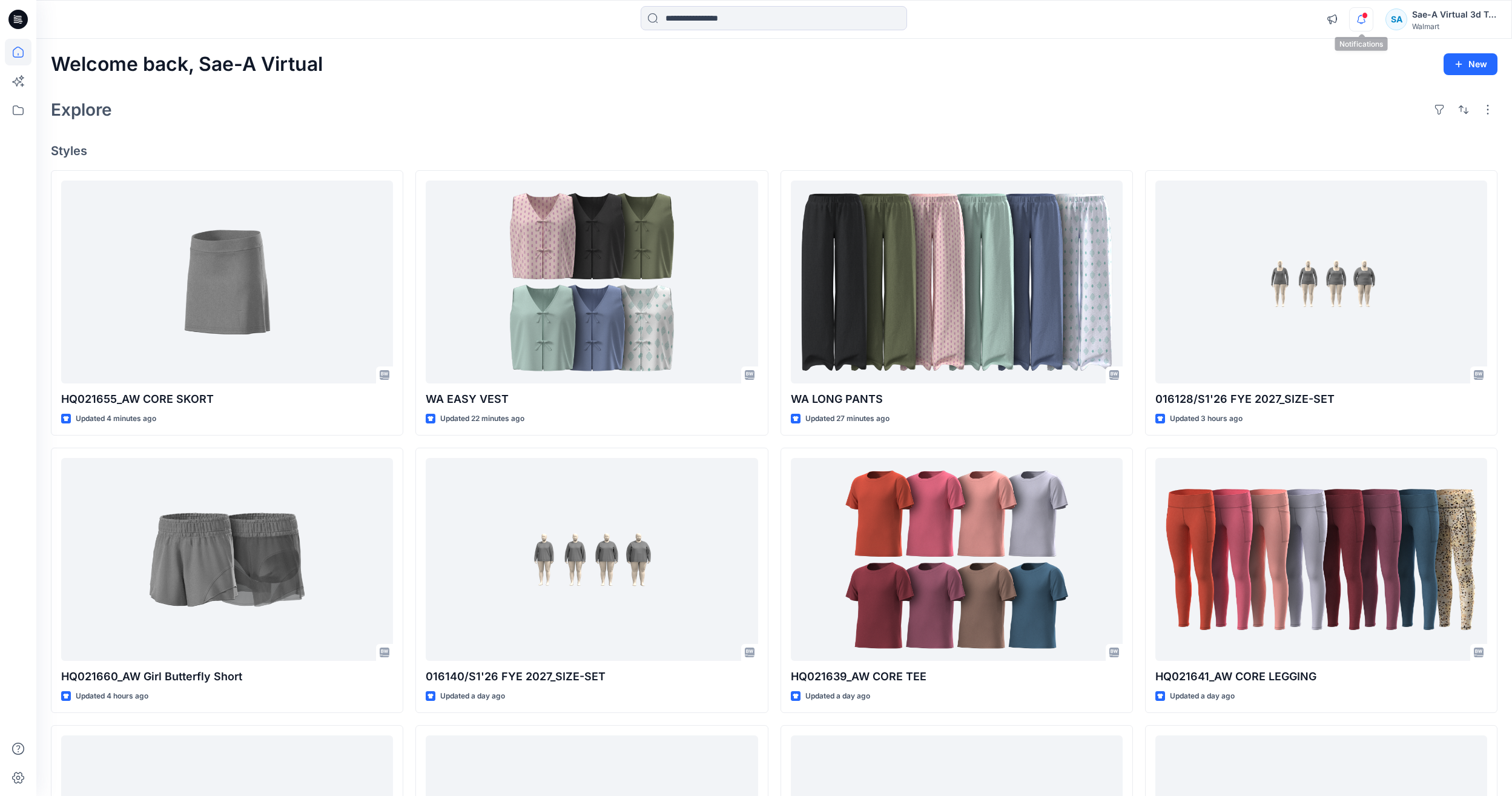
click at [1363, 23] on icon "button" at bounding box center [1361, 19] width 8 height 8
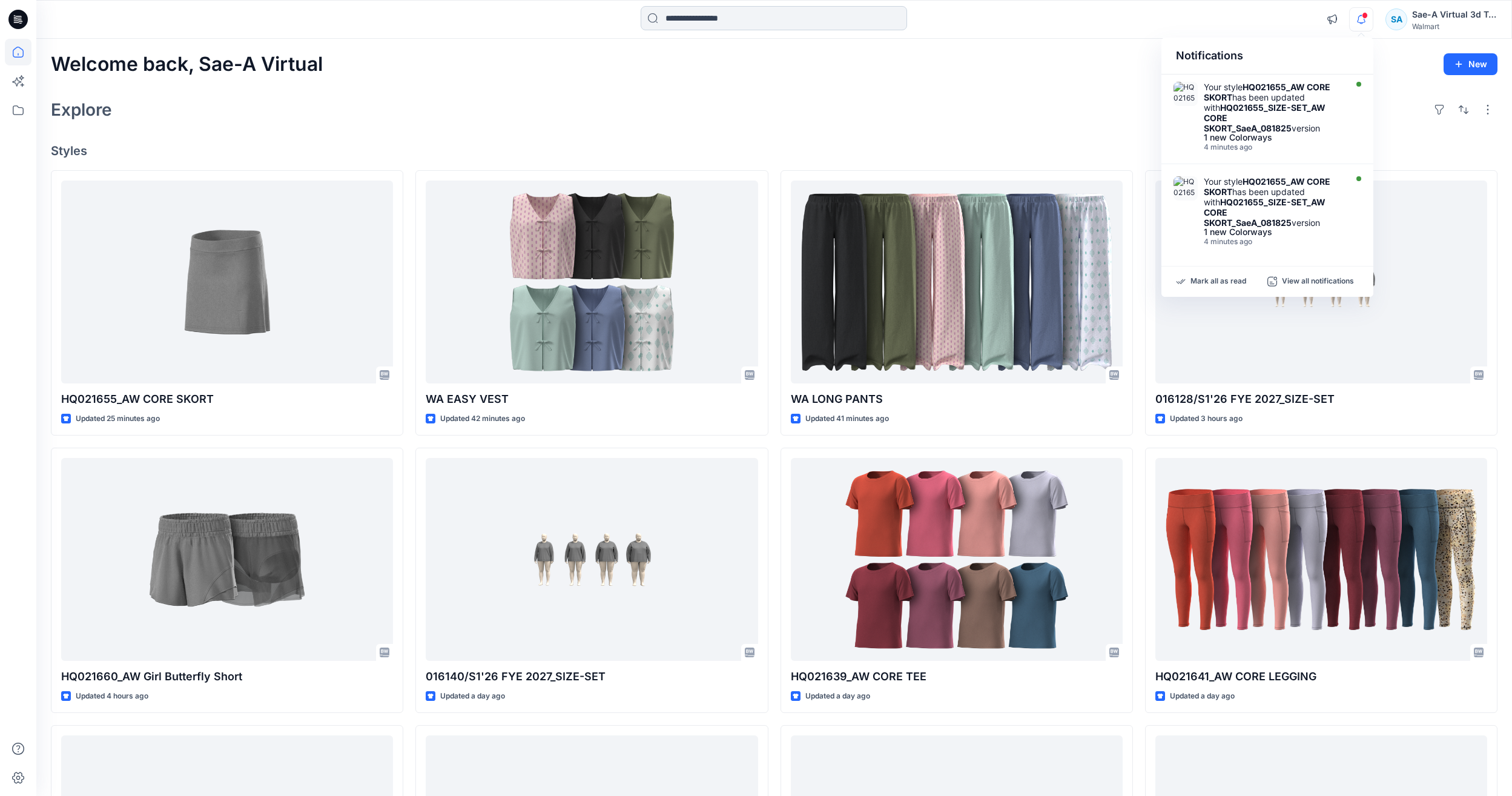
click at [657, 25] on input at bounding box center [774, 18] width 267 height 24
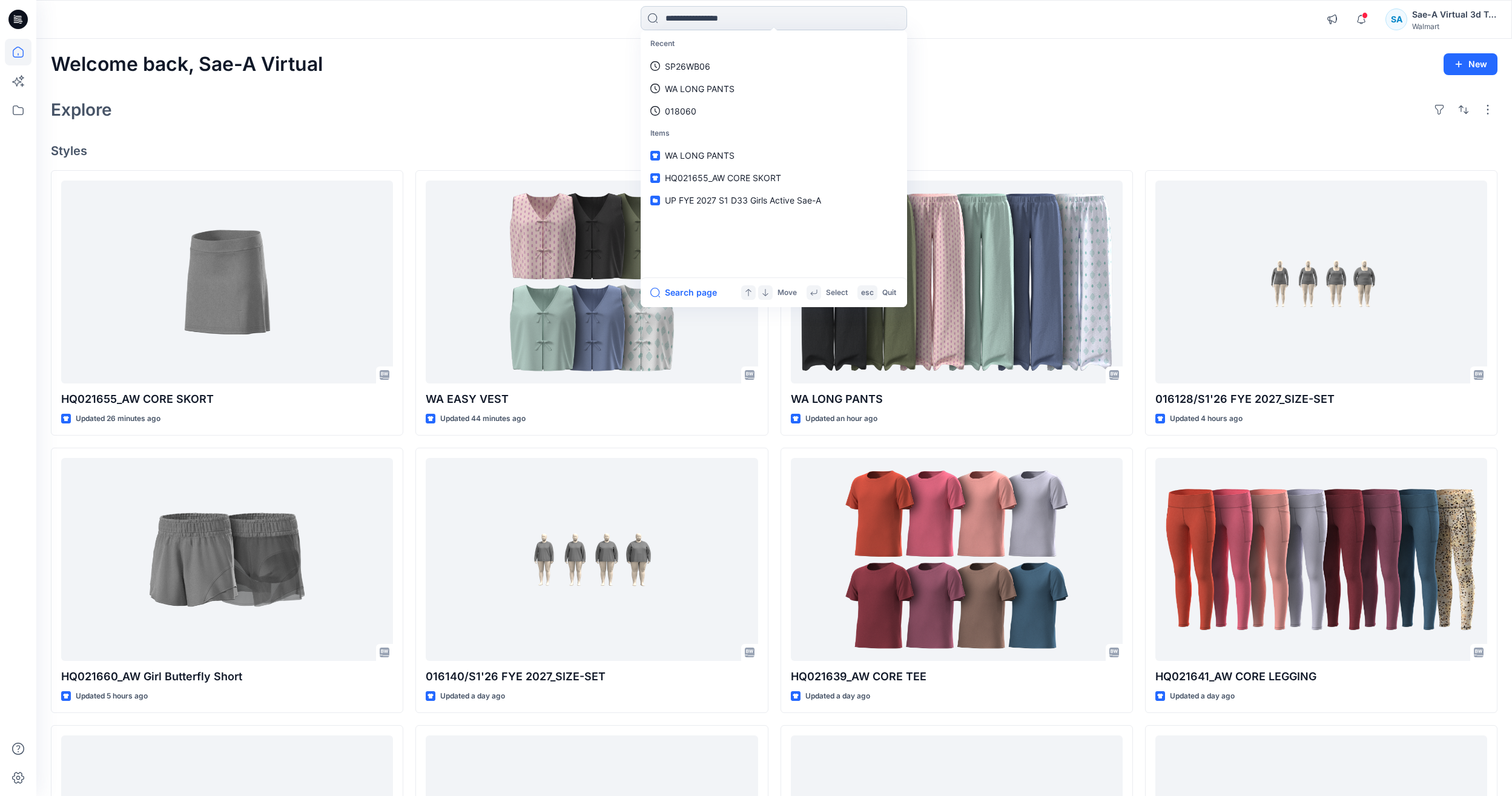
paste input "**********"
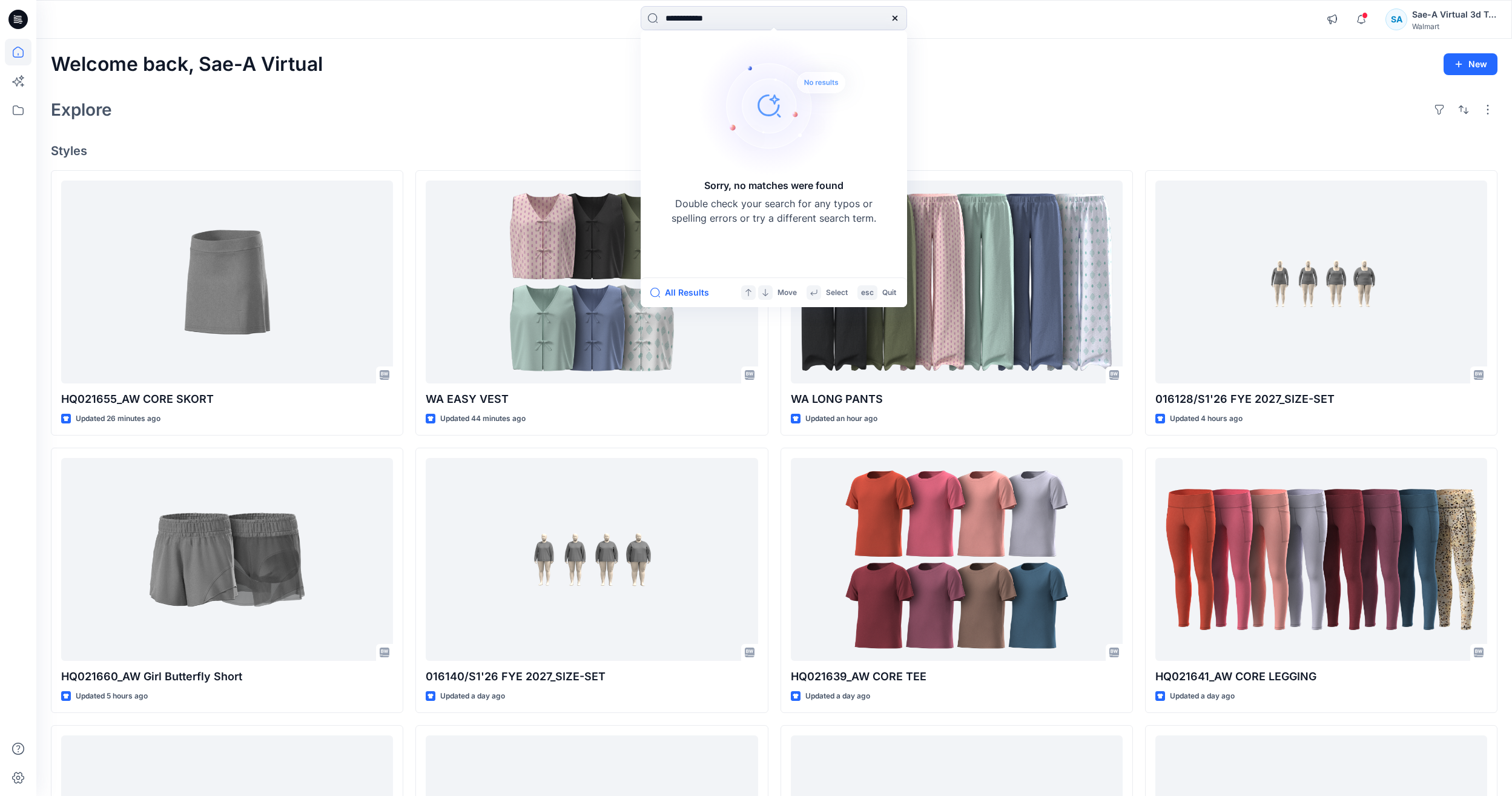
drag, startPoint x: 695, startPoint y: 19, endPoint x: 618, endPoint y: 42, distance: 80.4
click at [618, 42] on div "**********" at bounding box center [756, 524] width 1512 height 1049
type input "******"
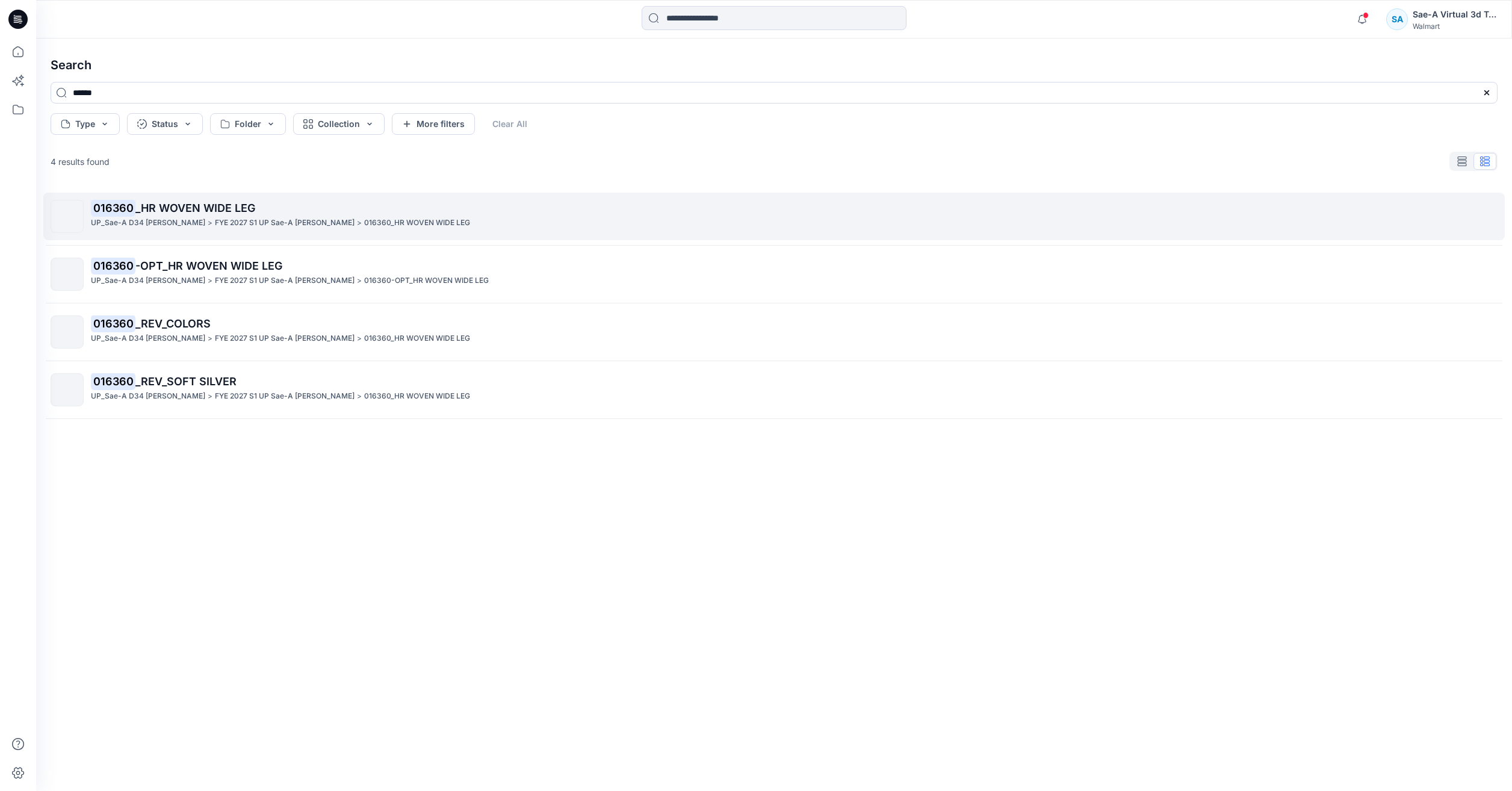
click at [317, 233] on link "016360 _HR WOVEN WIDE LEG UP_Sae-A D34 [PERSON_NAME] > [PERSON_NAME] 2027 S1 UP…" at bounding box center [774, 216] width 1461 height 47
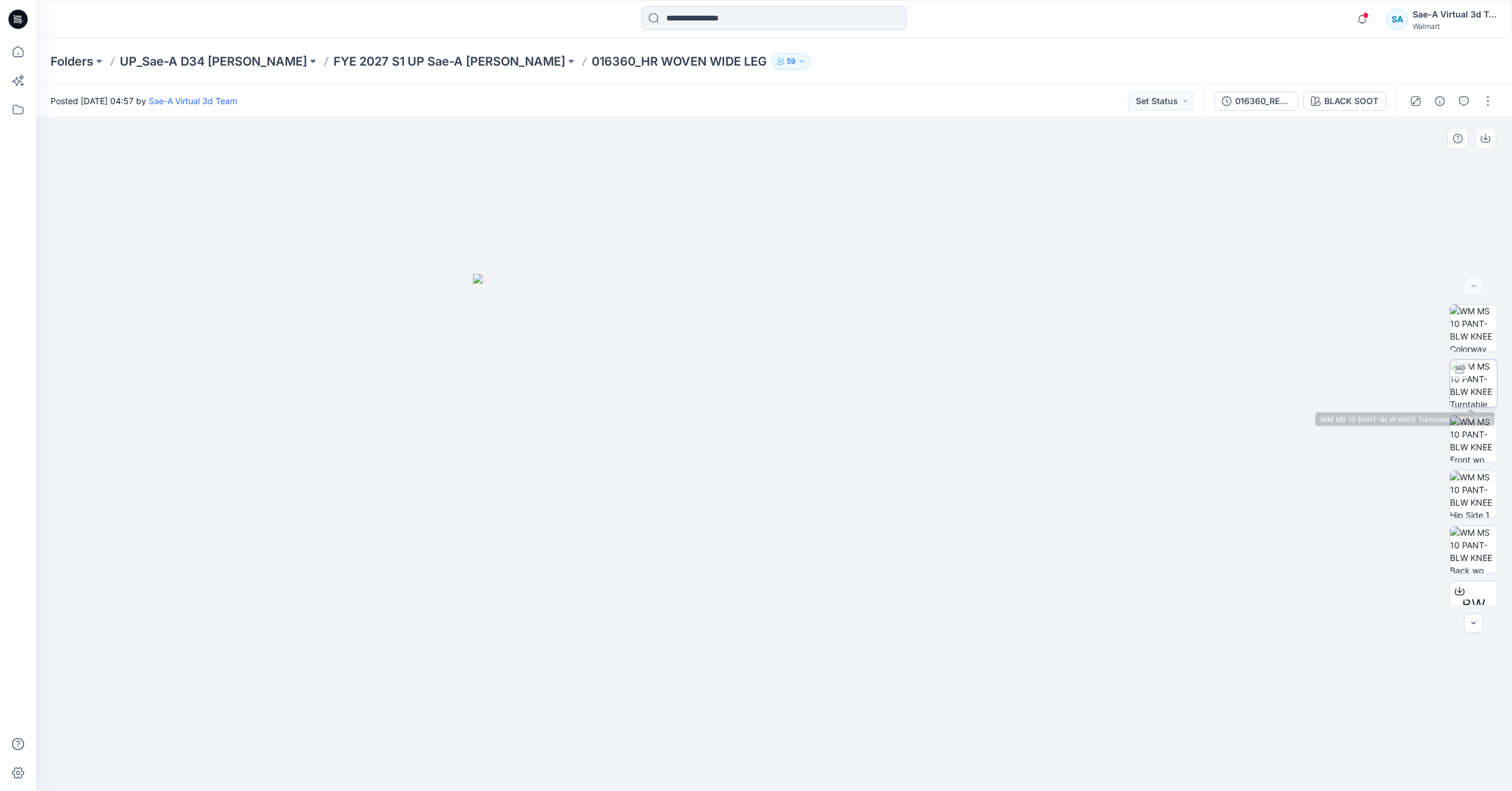
click at [1459, 381] on img at bounding box center [1473, 383] width 47 height 47
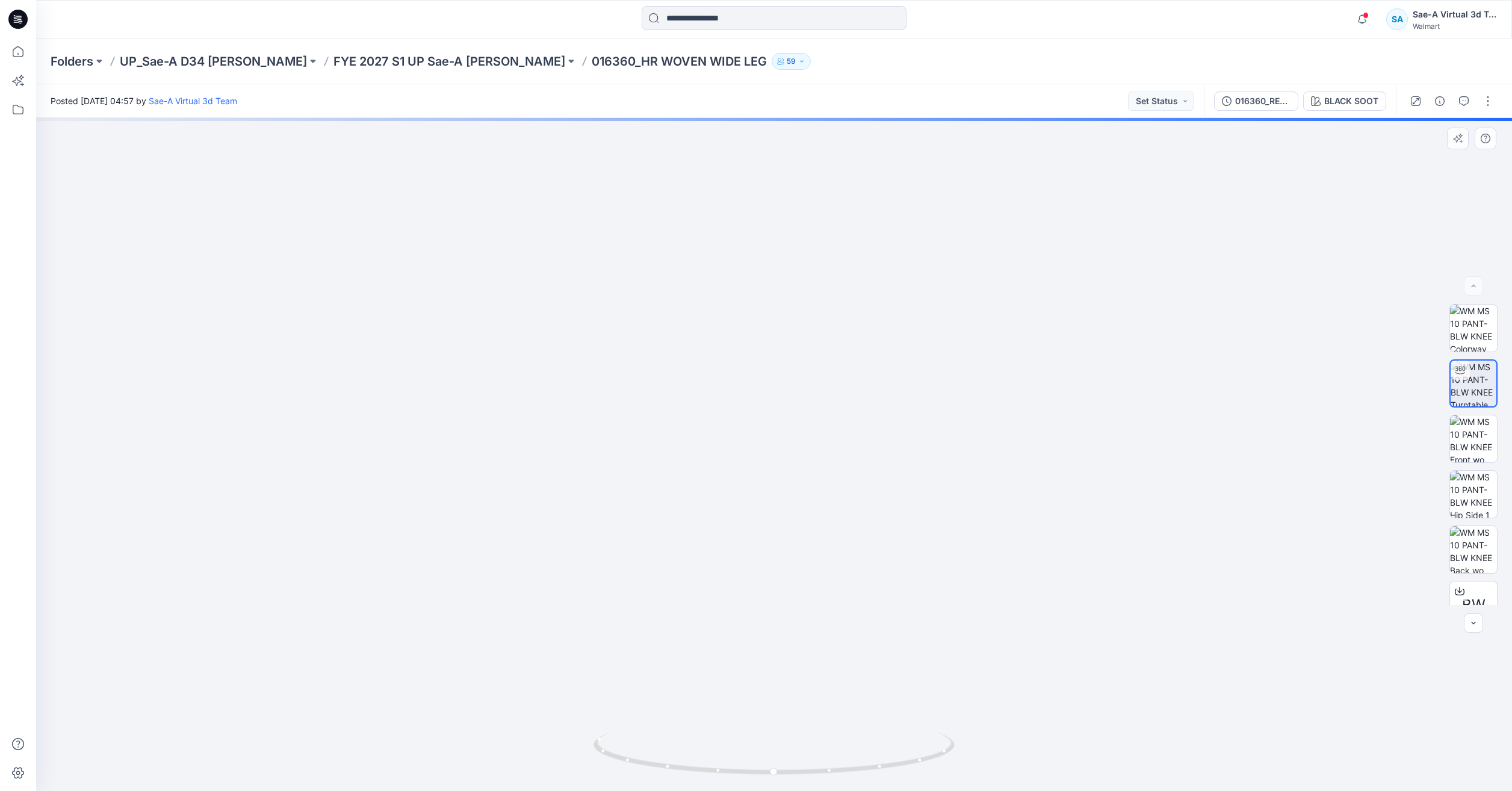
drag, startPoint x: 752, startPoint y: 476, endPoint x: 786, endPoint y: 375, distance: 106.6
drag, startPoint x: 913, startPoint y: 772, endPoint x: 862, endPoint y: 760, distance: 52.4
click at [862, 760] on icon at bounding box center [775, 756] width 364 height 45
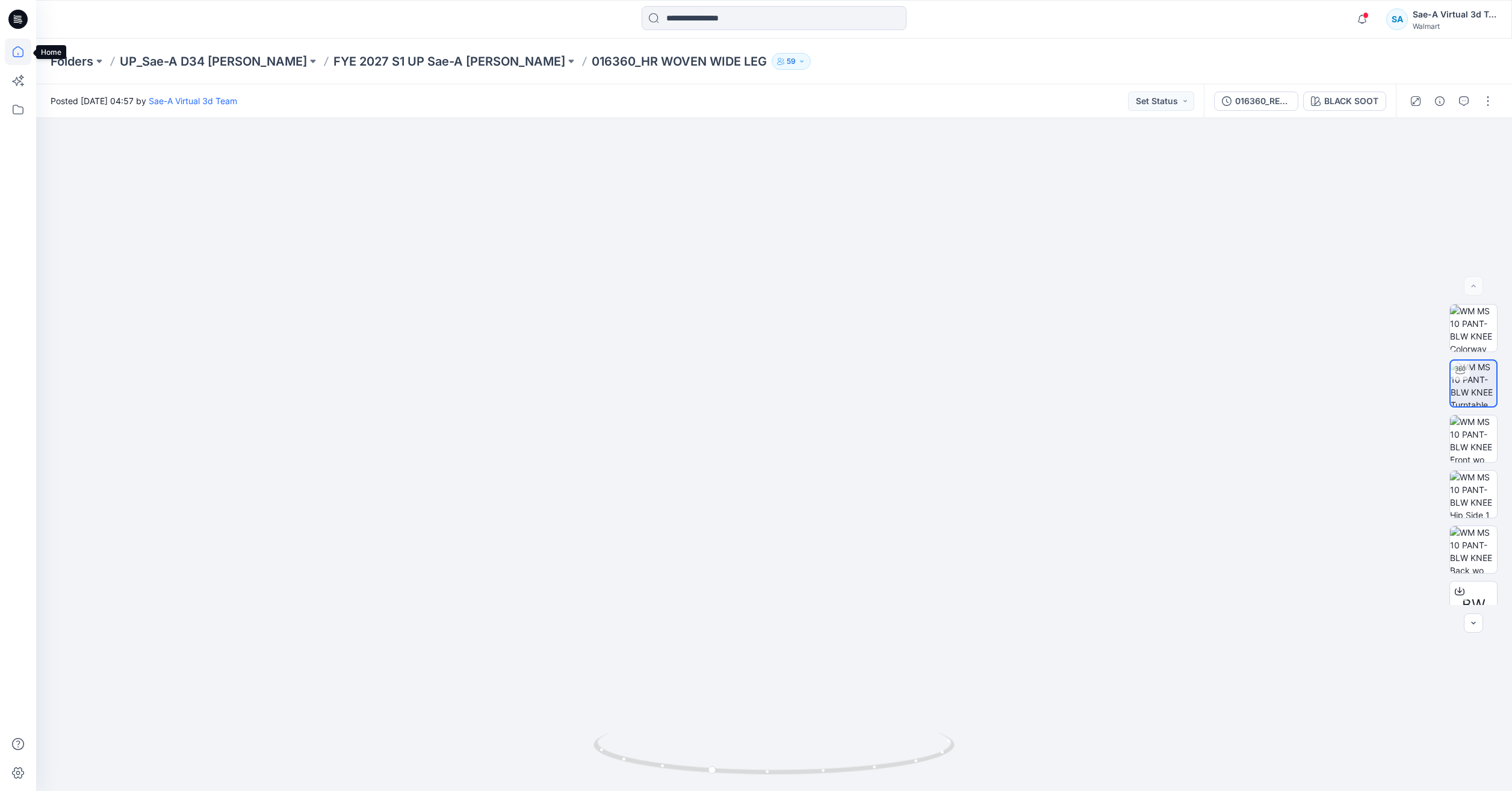
click at [6, 49] on icon at bounding box center [18, 51] width 26 height 27
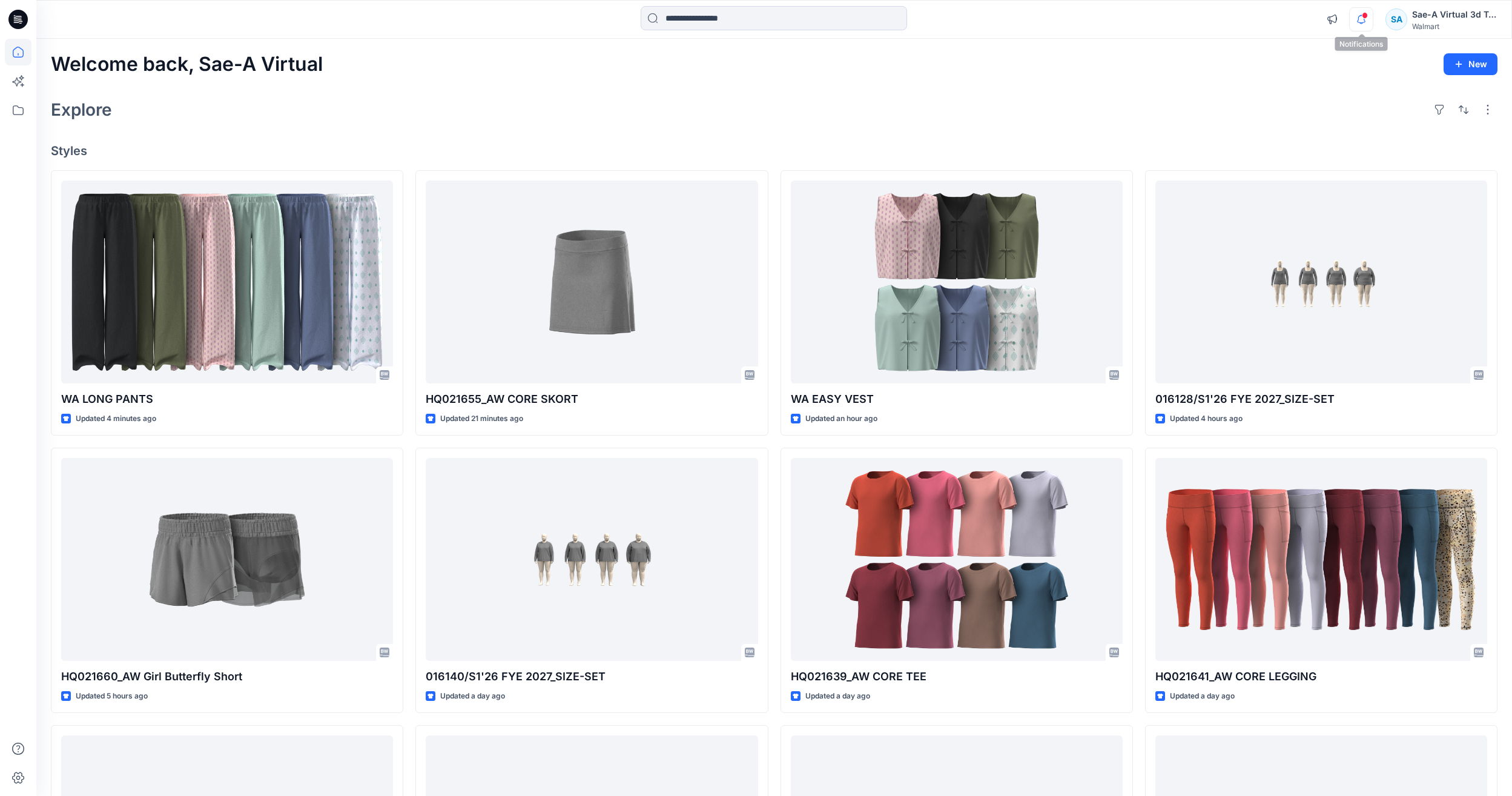
click at [1357, 17] on icon "button" at bounding box center [1361, 19] width 23 height 24
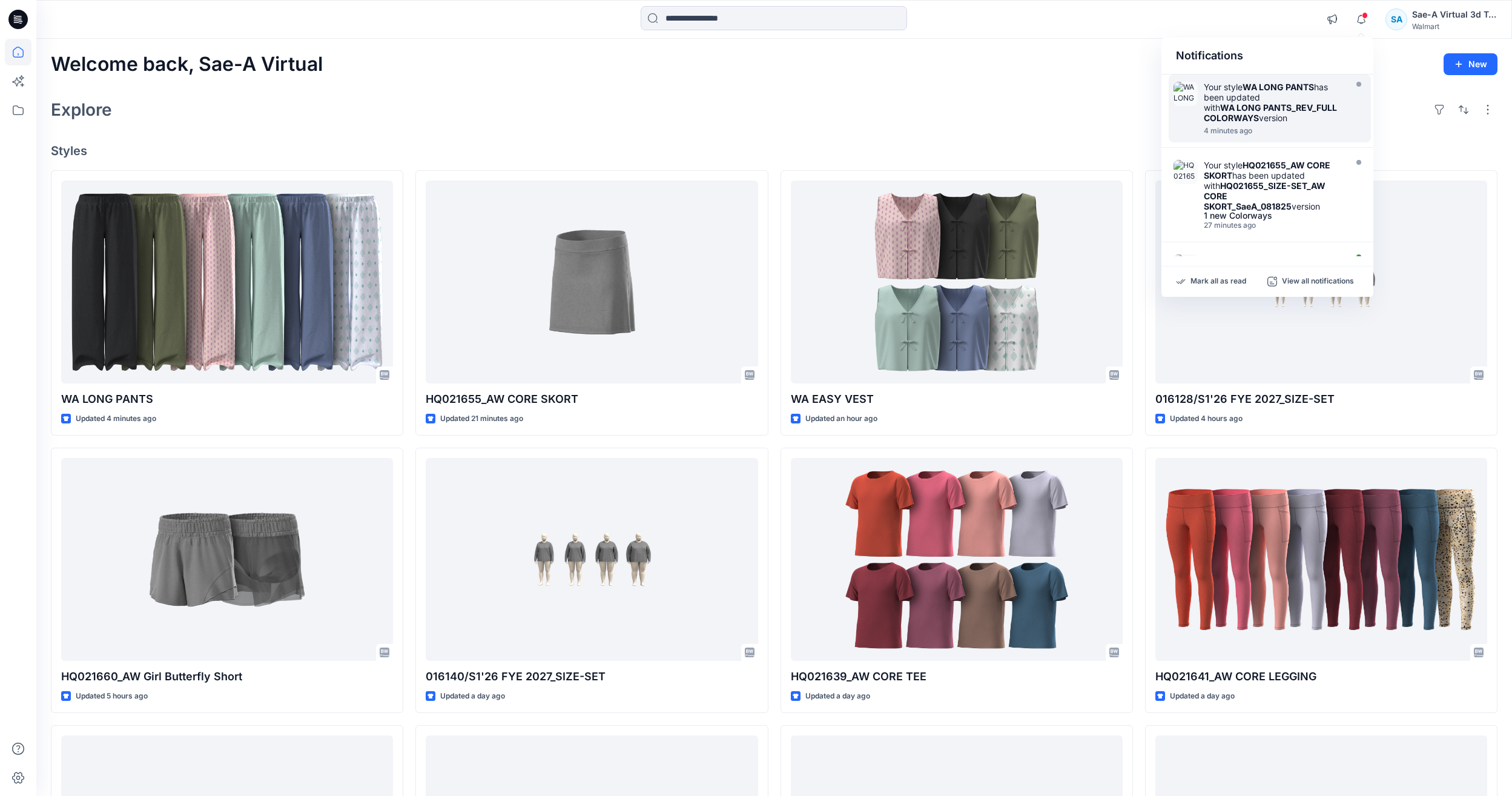
click at [1311, 116] on div "Your style WA LONG PANTS has been updated with WA LONG PANTS_REV_FULL COLORWAYS…" at bounding box center [1274, 102] width 139 height 41
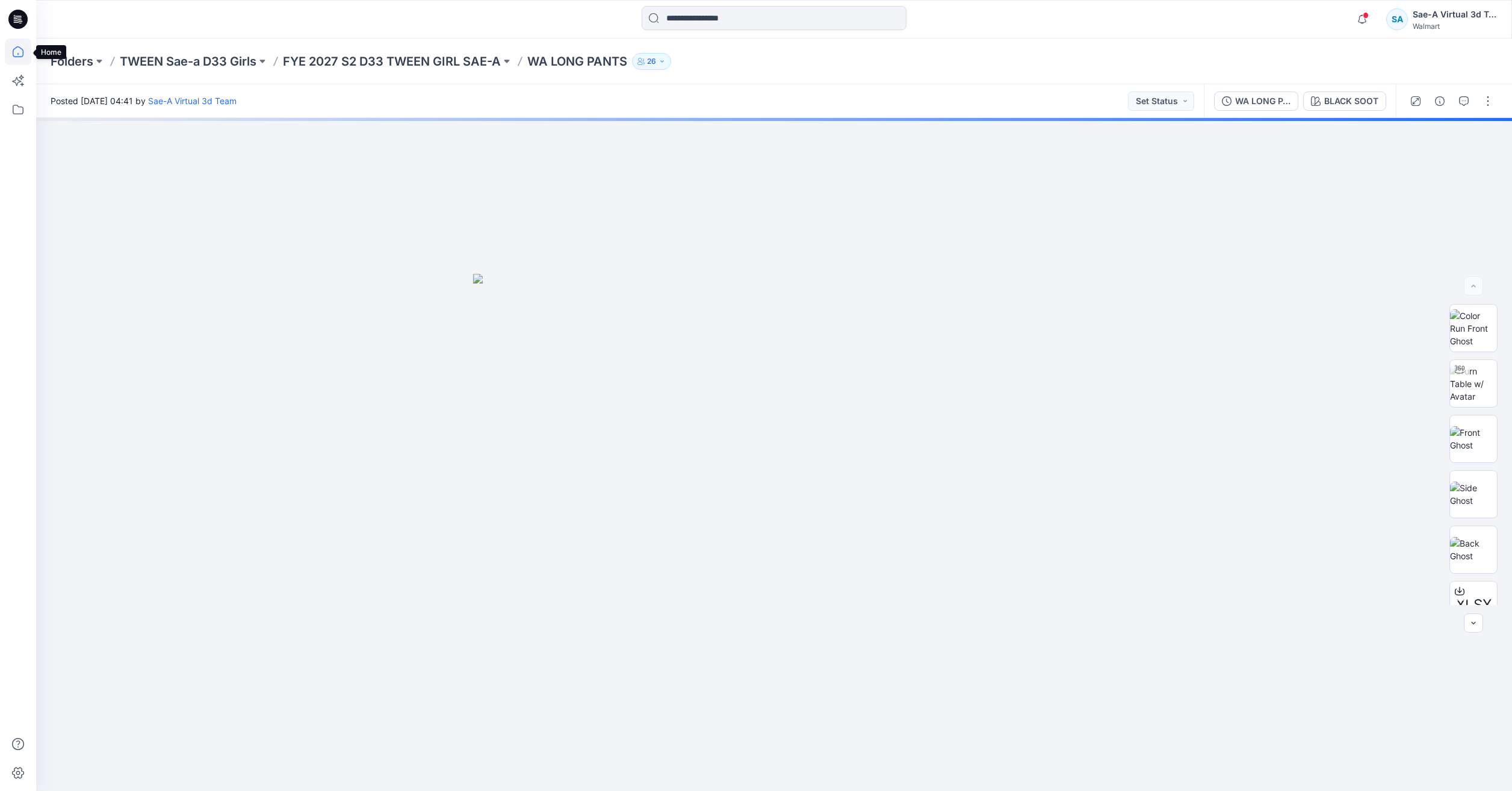
click at [16, 48] on icon at bounding box center [18, 51] width 26 height 27
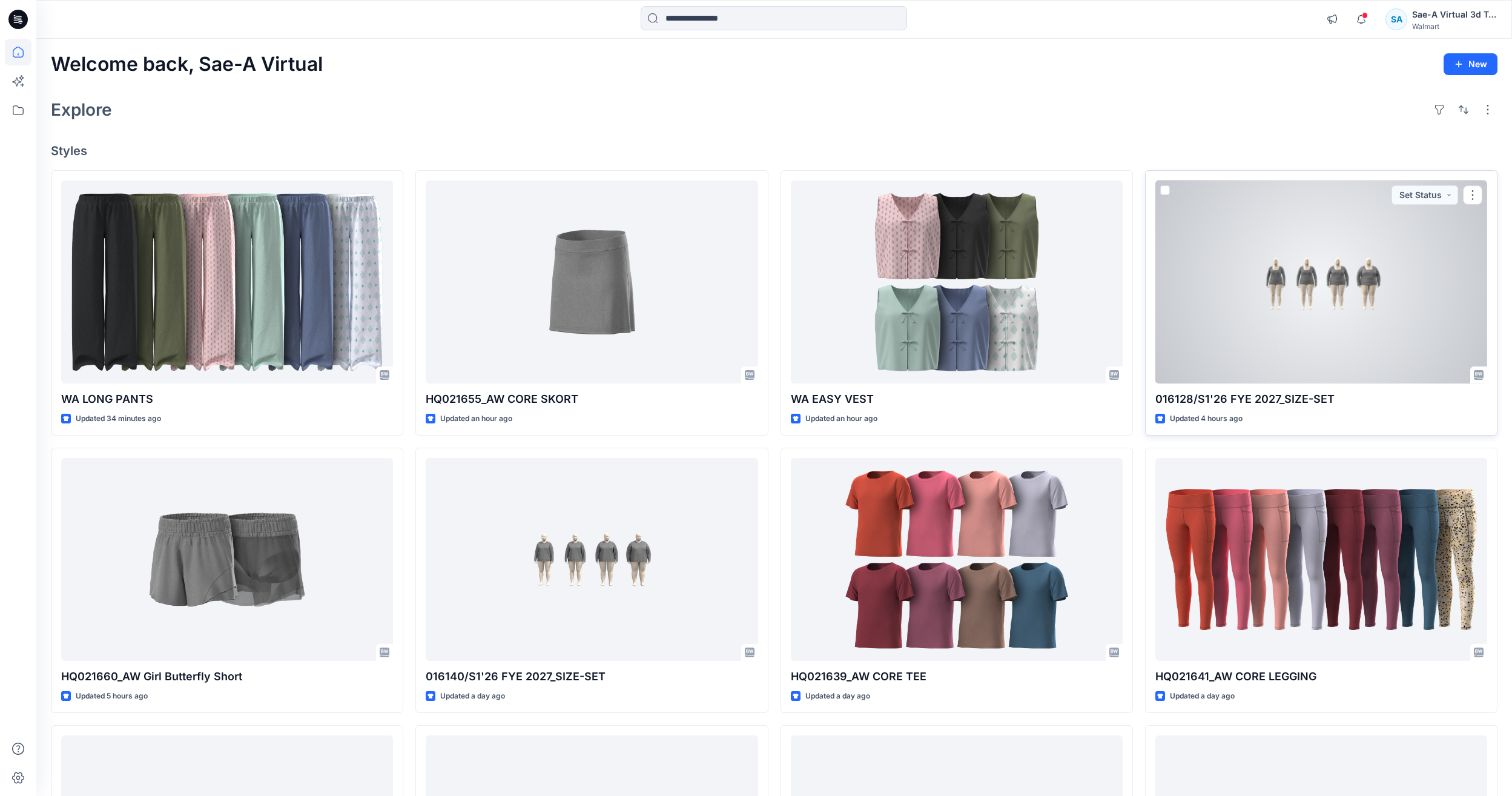
click at [1424, 297] on div at bounding box center [1321, 281] width 332 height 203
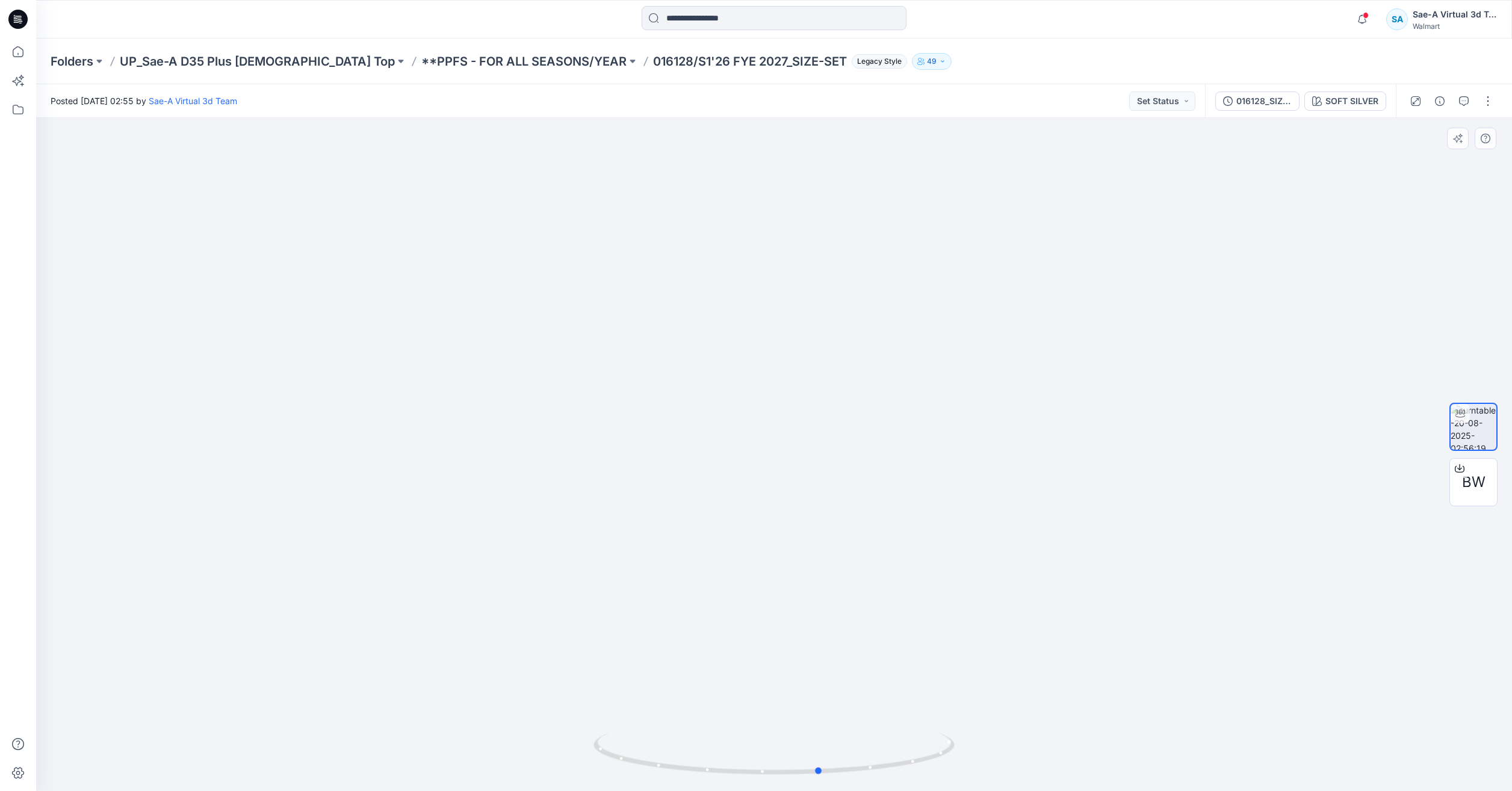
drag, startPoint x: 937, startPoint y: 762, endPoint x: 624, endPoint y: 674, distance: 325.1
click at [624, 674] on div at bounding box center [774, 455] width 1476 height 673
click at [22, 49] on icon at bounding box center [18, 51] width 26 height 27
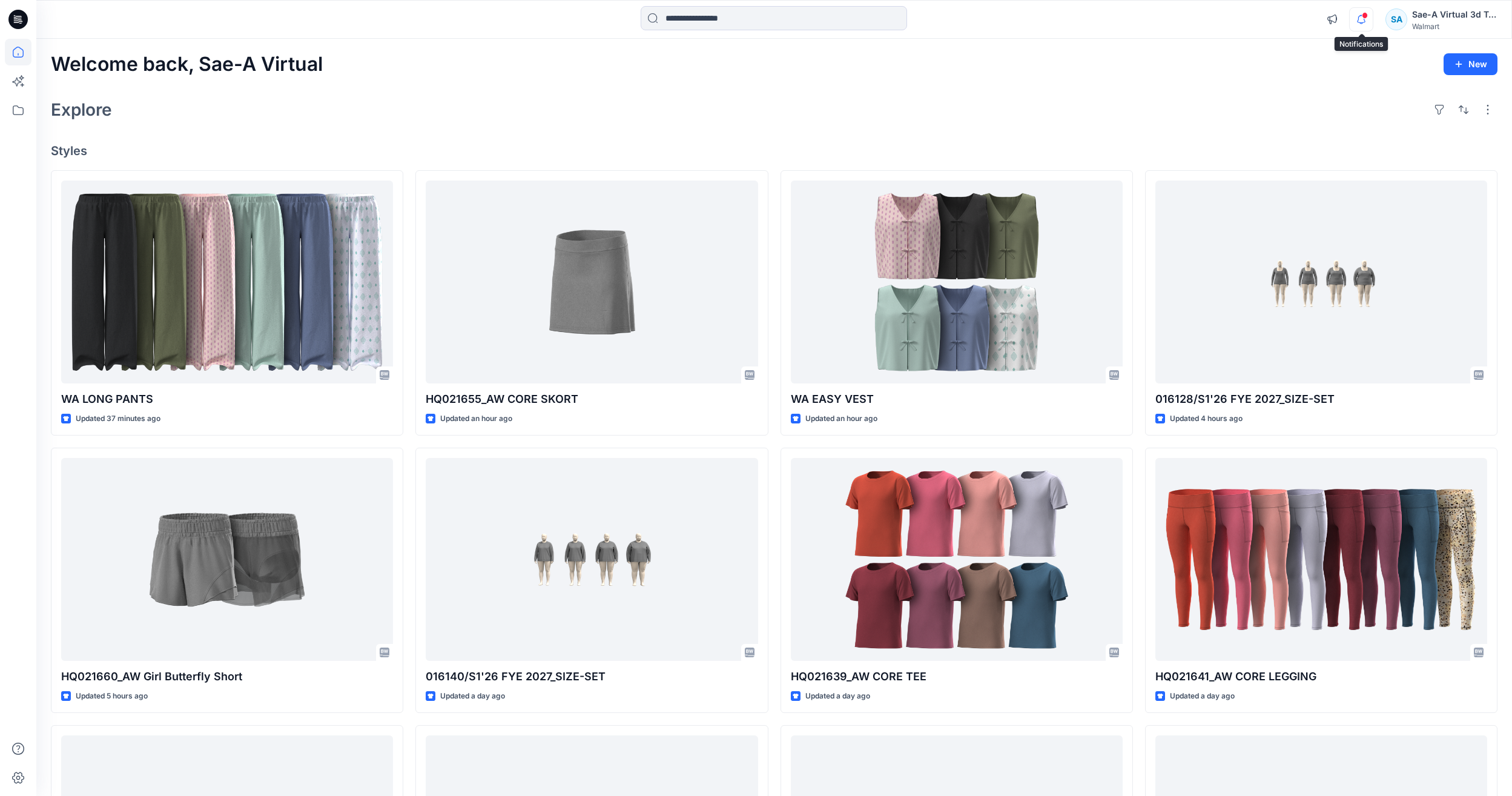
click at [1368, 18] on icon "button" at bounding box center [1361, 19] width 23 height 24
